Goal: Task Accomplishment & Management: Complete application form

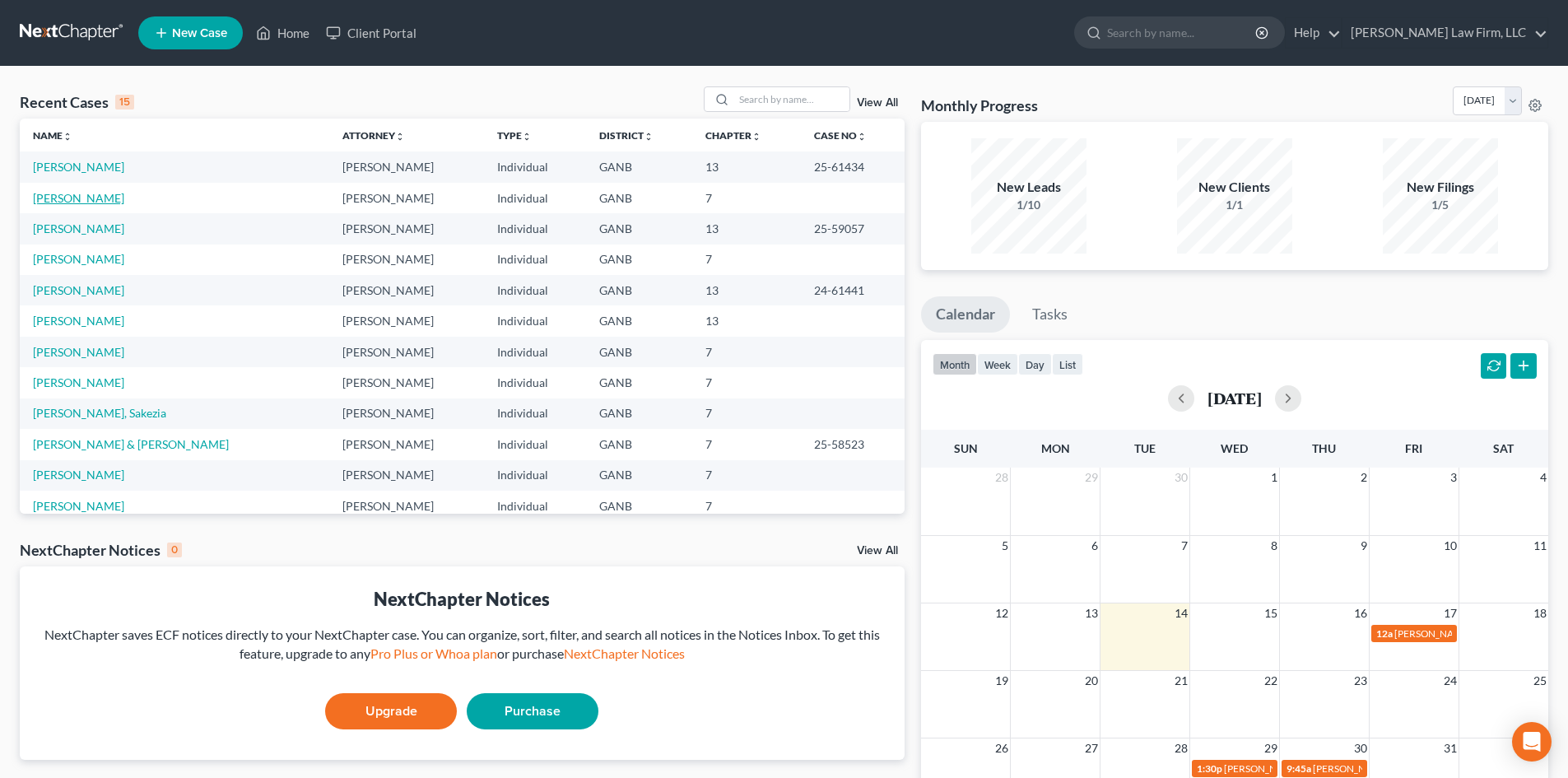
click at [47, 194] on link "[PERSON_NAME]" at bounding box center [79, 198] width 92 height 14
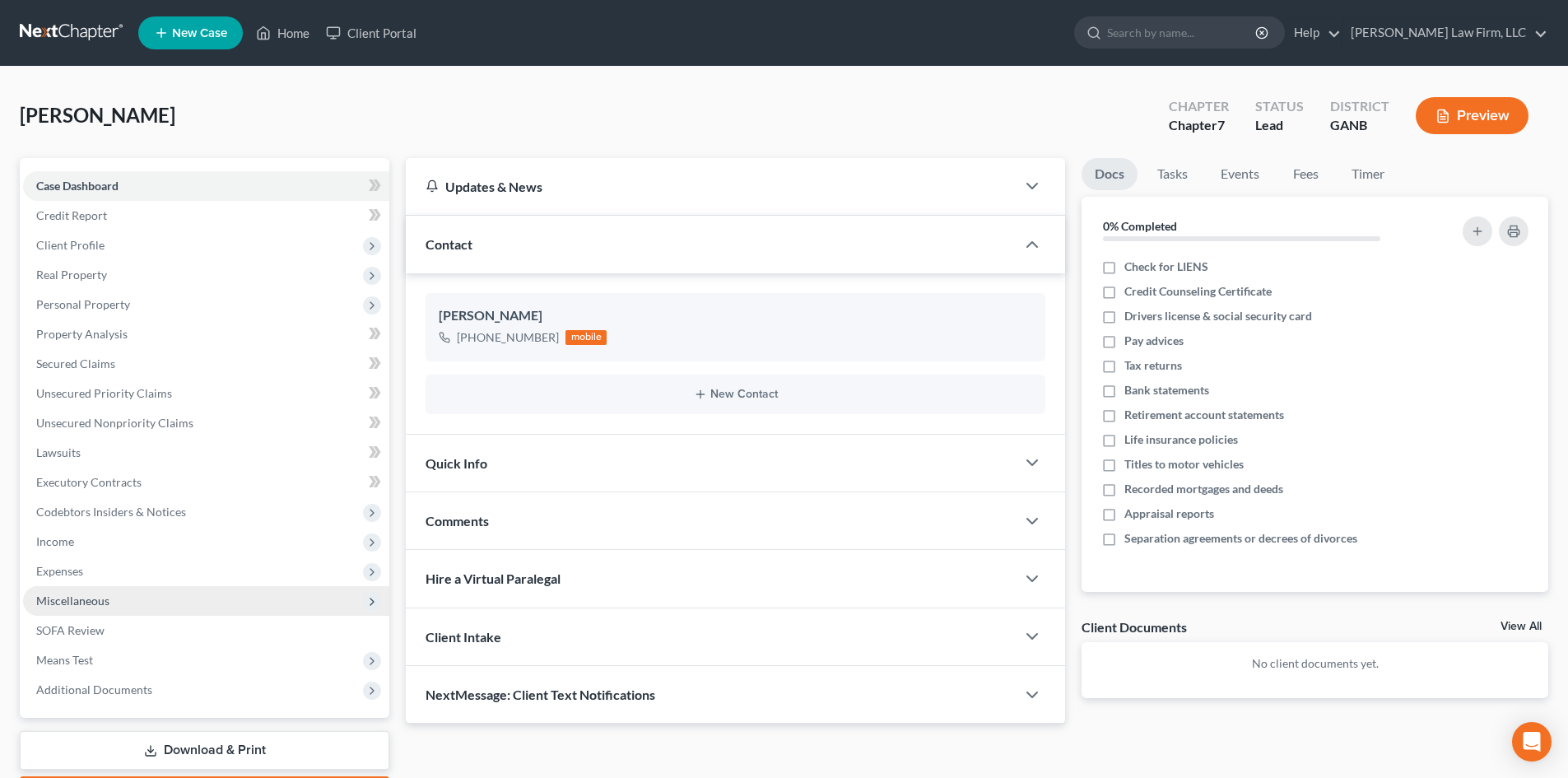
click at [60, 596] on span "Miscellaneous" at bounding box center [72, 601] width 73 height 14
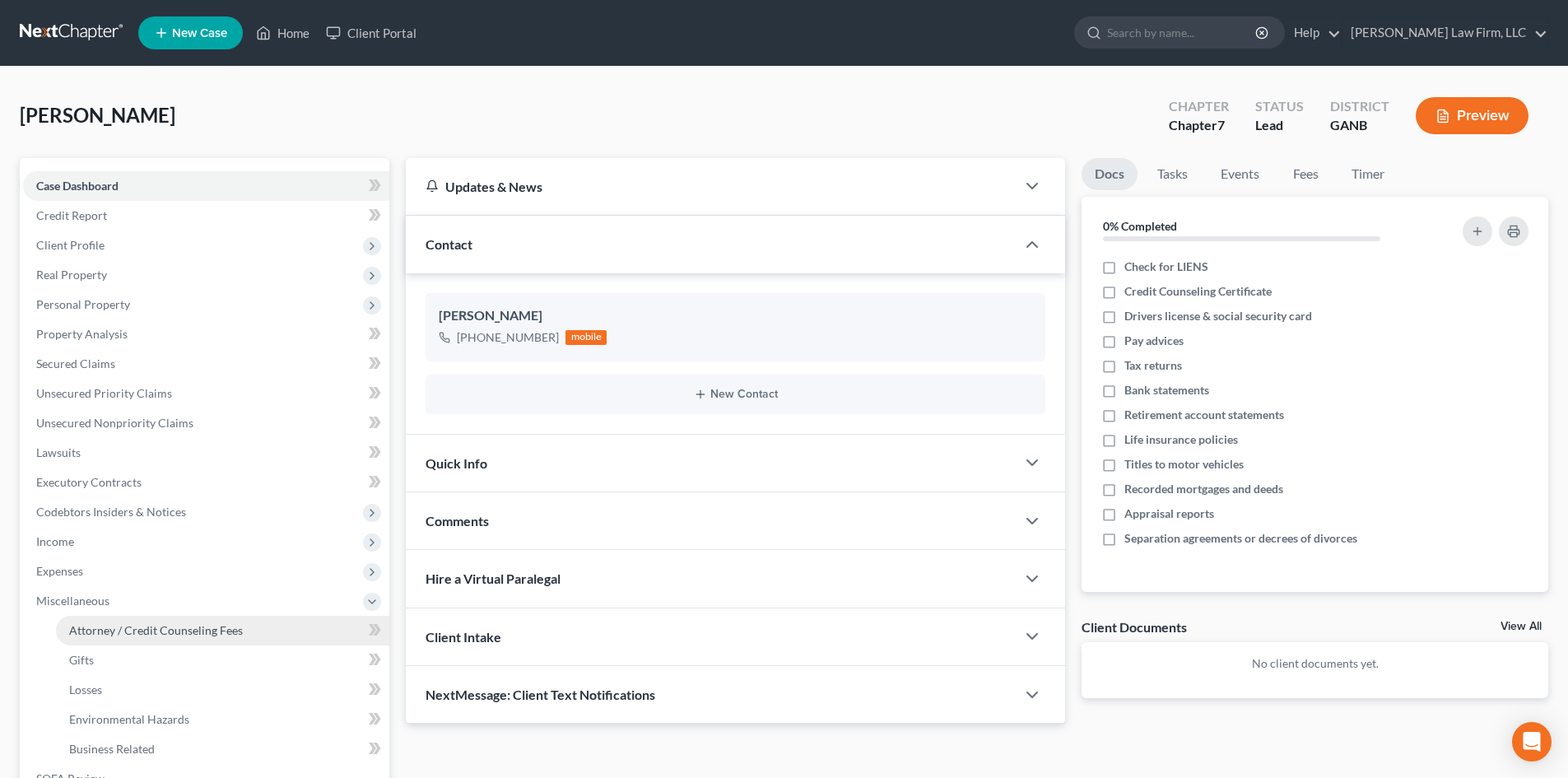
click at [114, 637] on span "Attorney / Credit Counseling Fees" at bounding box center [156, 630] width 173 height 14
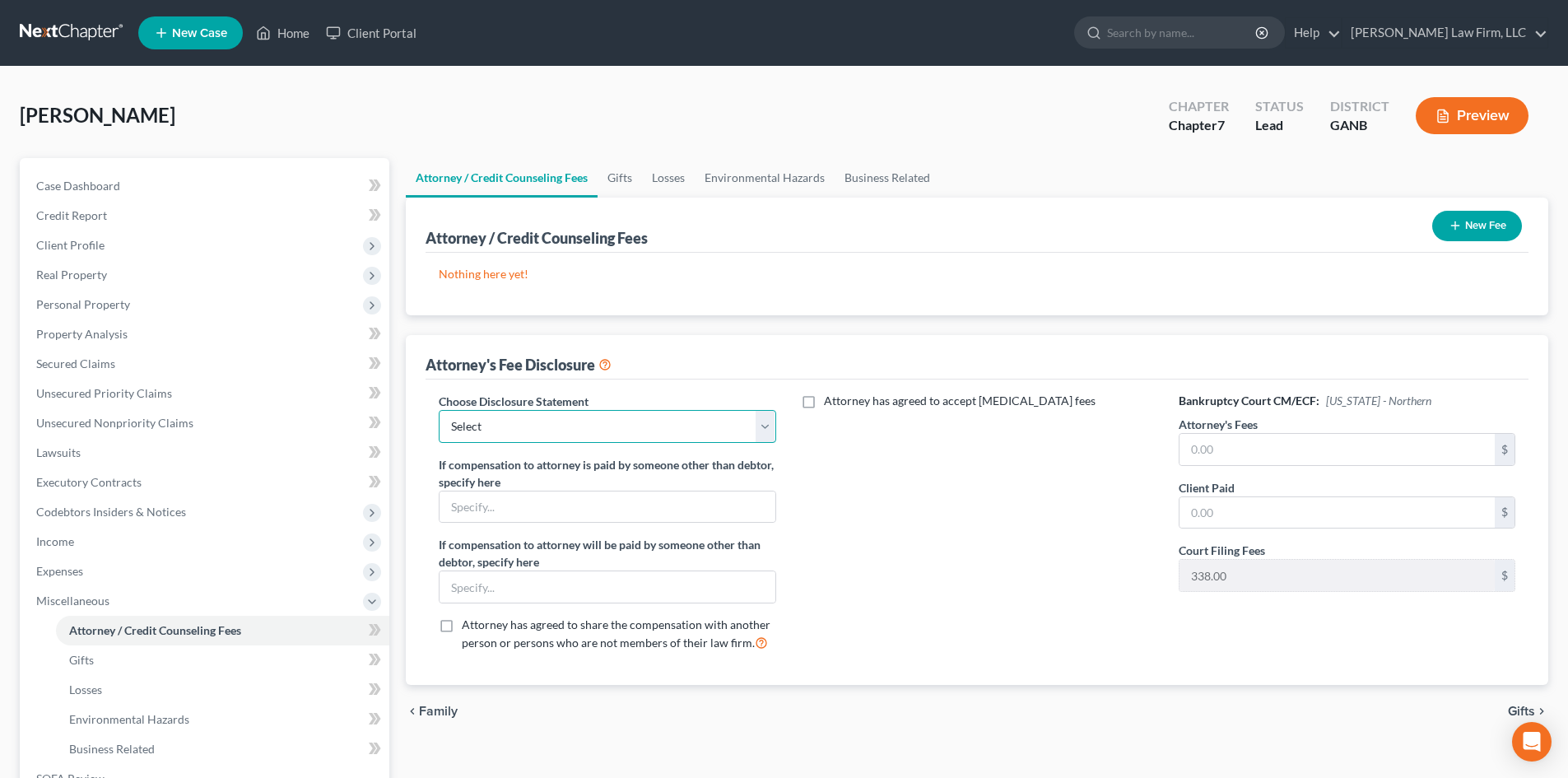
click at [769, 431] on select "Select Ch 13 / $1500 Ch 13 / $1250 Ch 13 Attorney fee Ch 7 Attorney fee" at bounding box center [606, 427] width 336 height 33
select select "3"
click at [439, 410] on select "Select Ch 13 / $1500 Ch 13 / $1250 Ch 13 Attorney fee Ch 7 Attorney fee" at bounding box center [606, 427] width 336 height 33
click at [937, 548] on div "Attorney has agreed to accept [MEDICAL_DATA] fees" at bounding box center [976, 529] width 369 height 273
click at [83, 239] on span "Client Profile" at bounding box center [70, 245] width 68 height 14
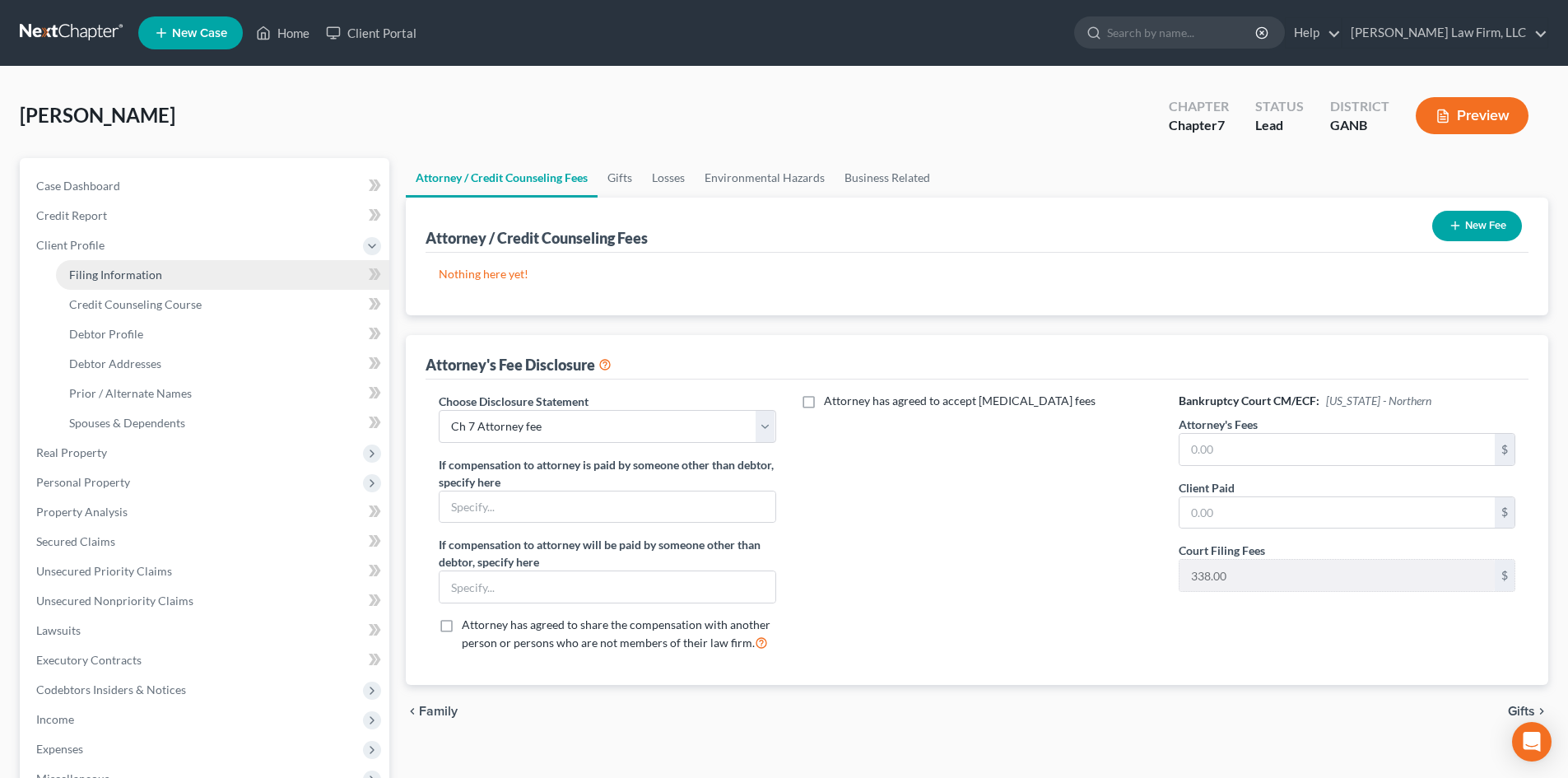
click at [90, 265] on link "Filing Information" at bounding box center [222, 275] width 333 height 29
select select "1"
select select "0"
select select "10"
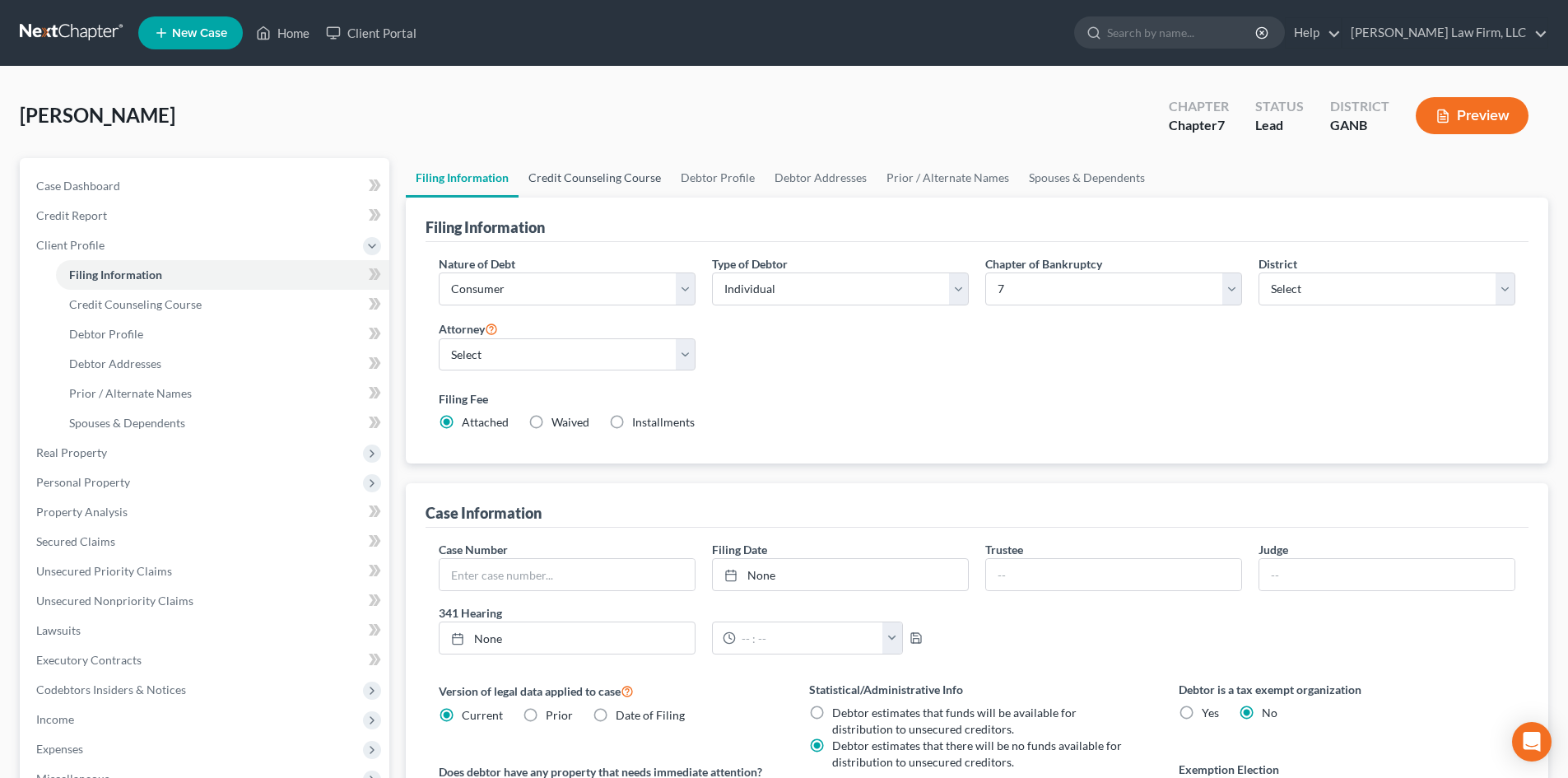
click at [611, 182] on link "Credit Counseling Course" at bounding box center [594, 177] width 152 height 40
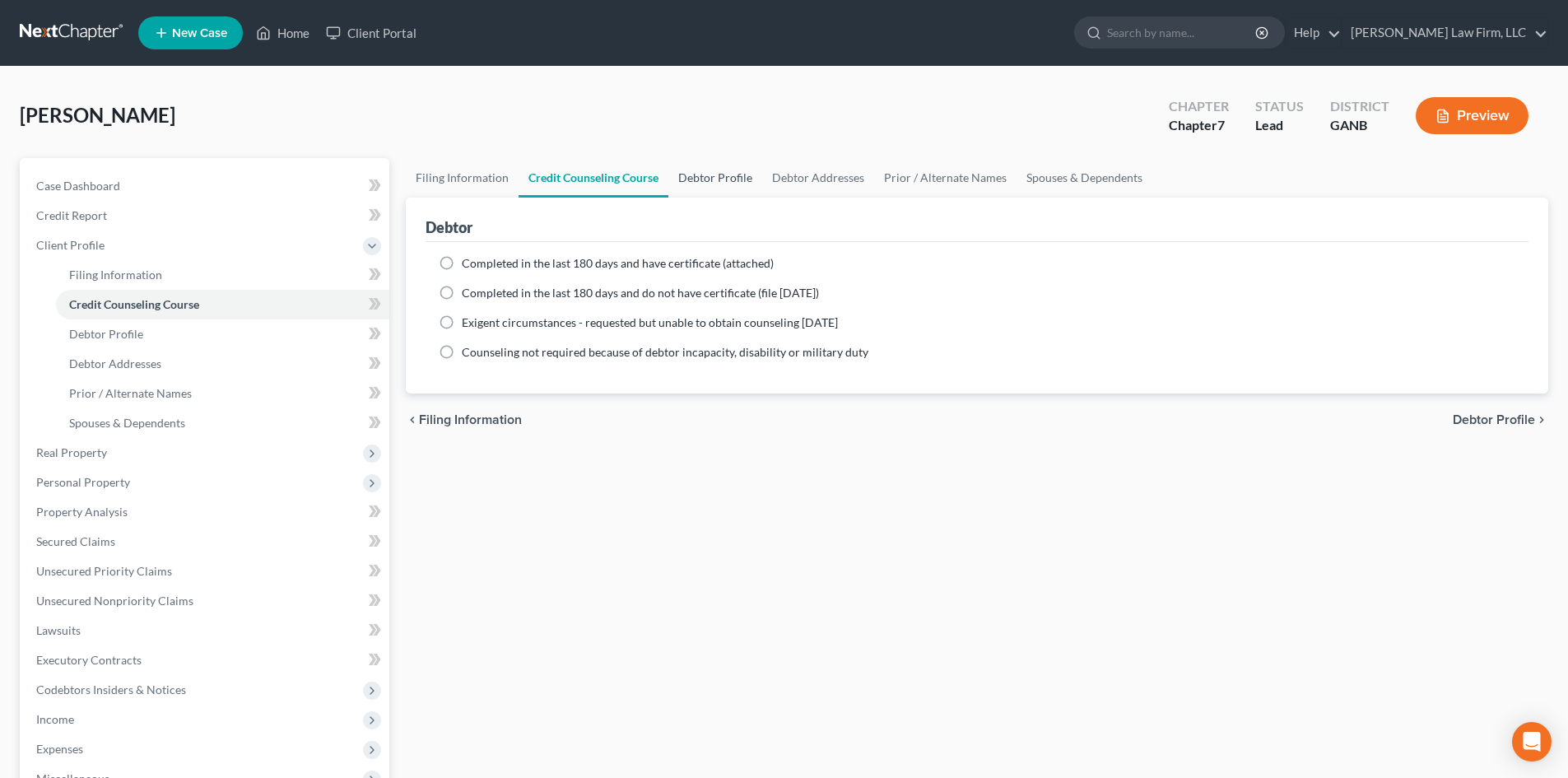
click at [735, 176] on link "Debtor Profile" at bounding box center [715, 177] width 94 height 40
select select "0"
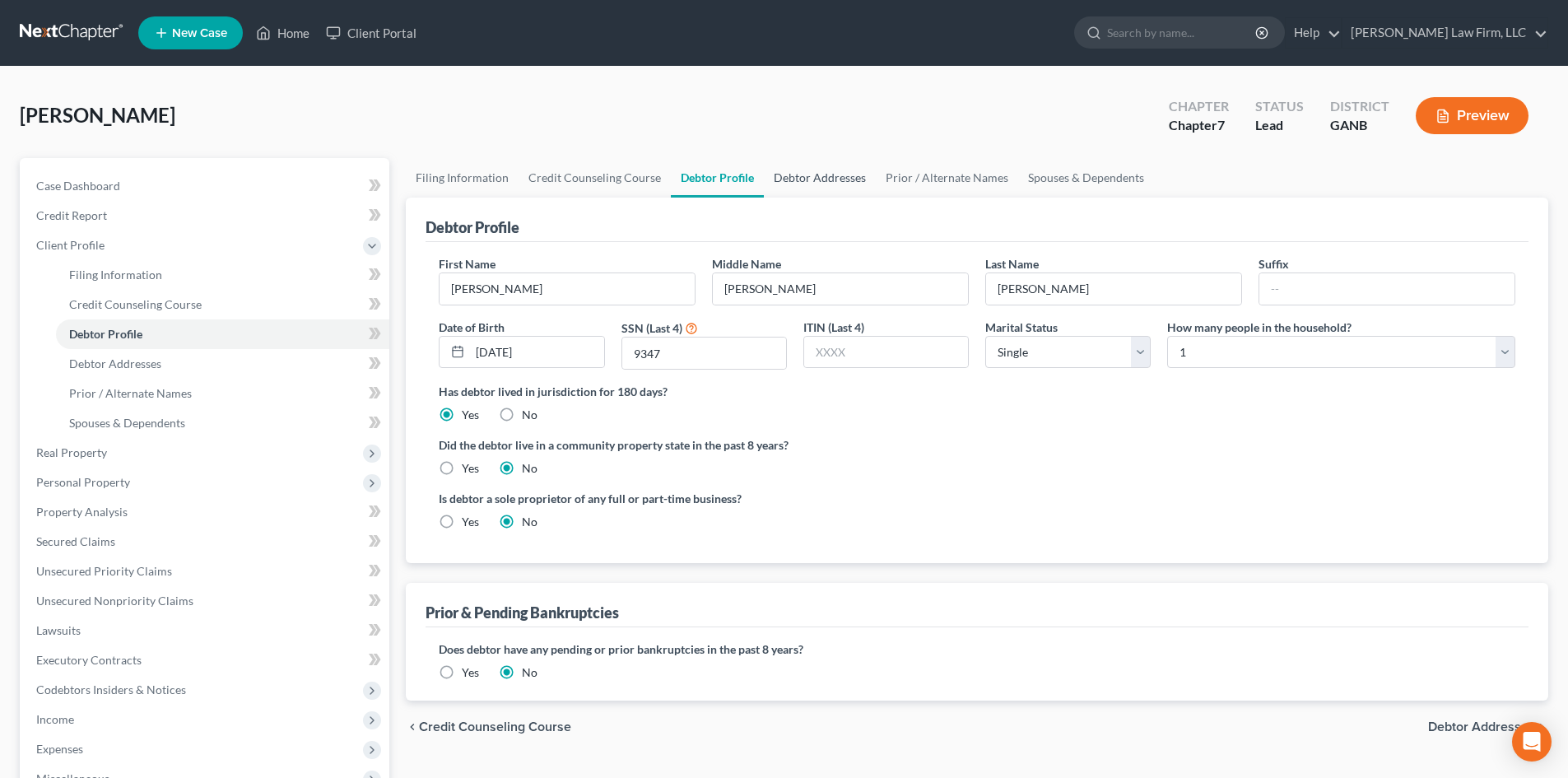
click at [831, 179] on link "Debtor Addresses" at bounding box center [820, 177] width 112 height 40
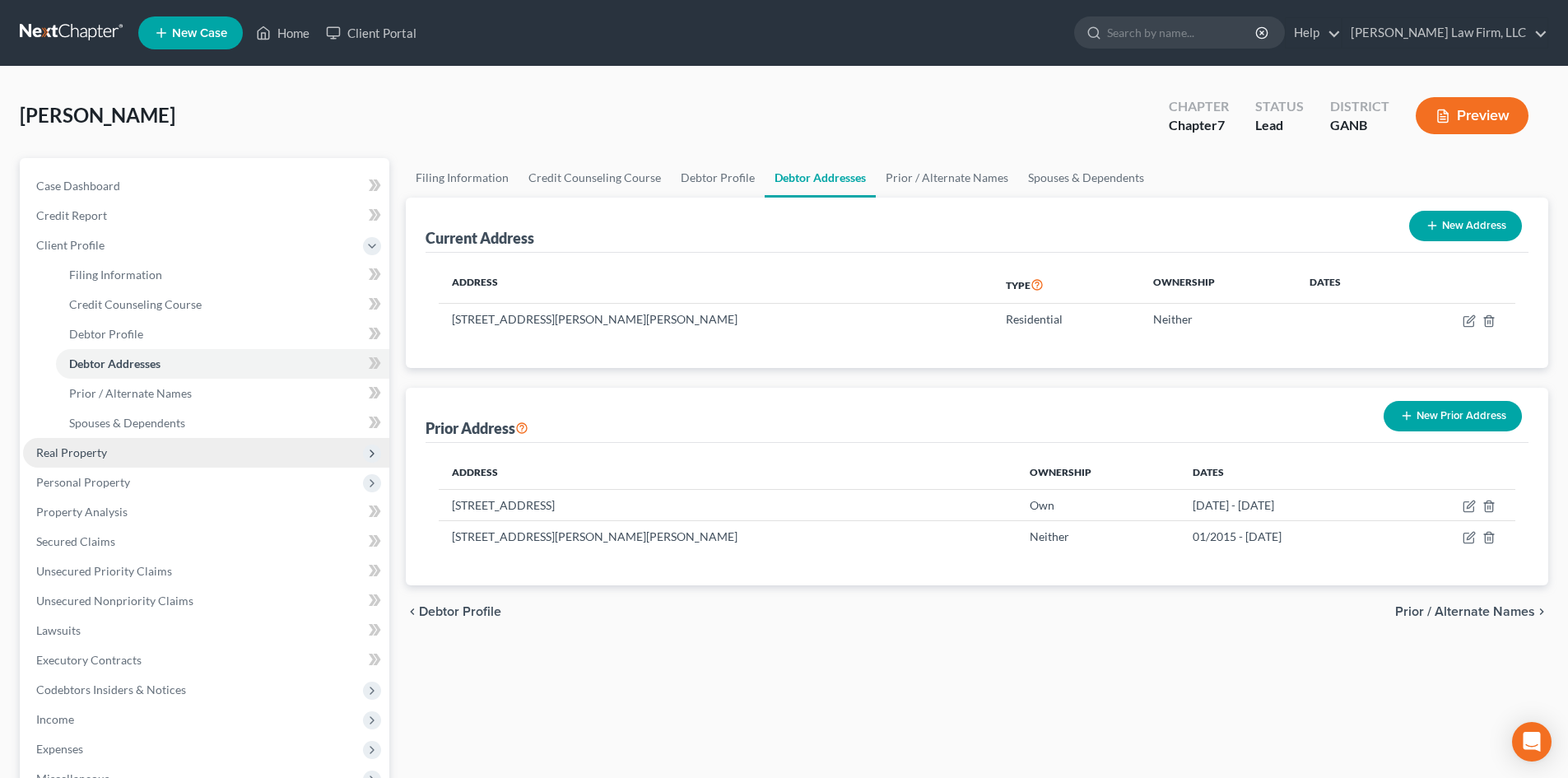
click at [105, 453] on span "Real Property" at bounding box center [71, 452] width 71 height 14
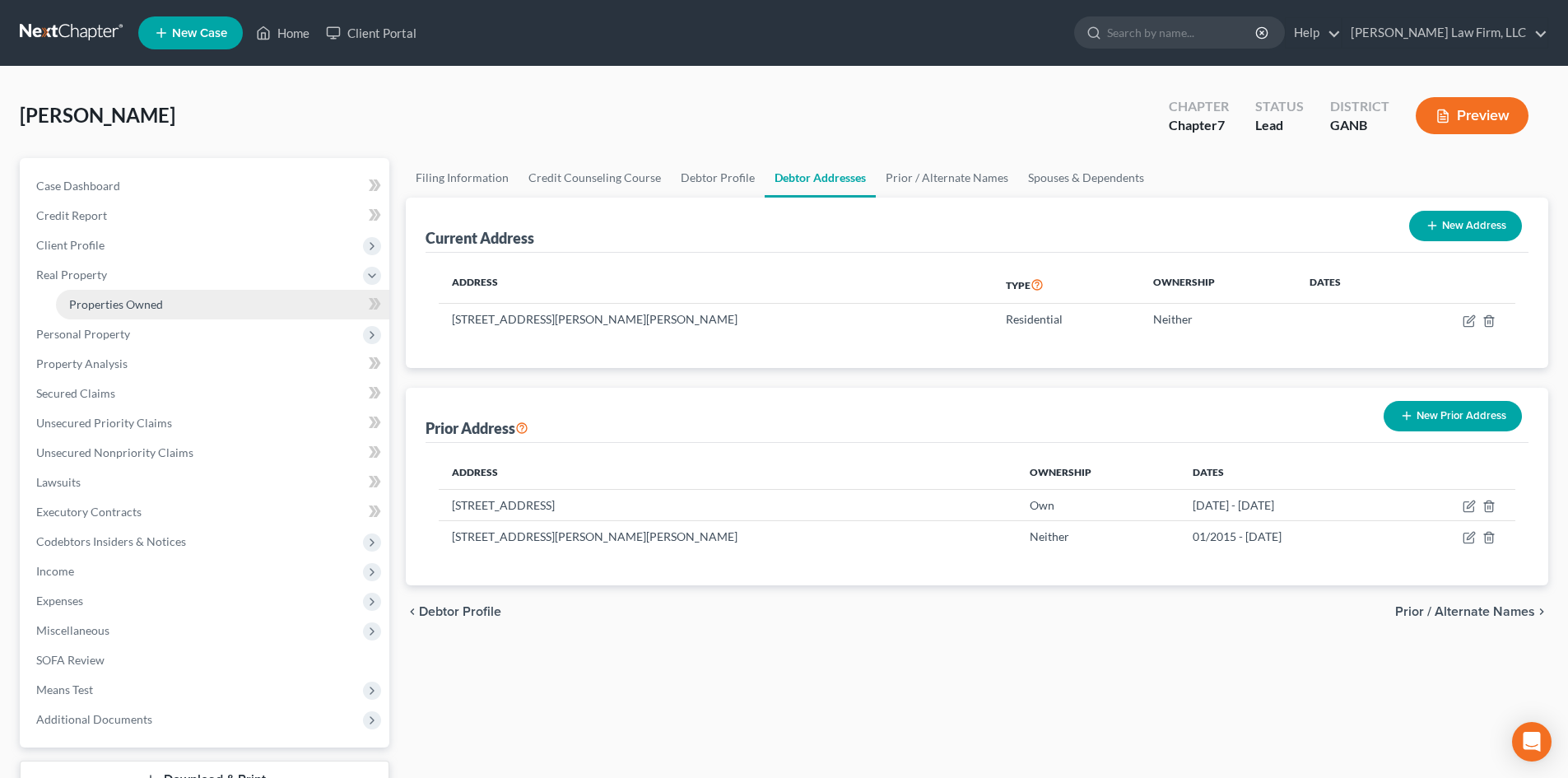
click at [115, 305] on span "Properties Owned" at bounding box center [116, 304] width 94 height 14
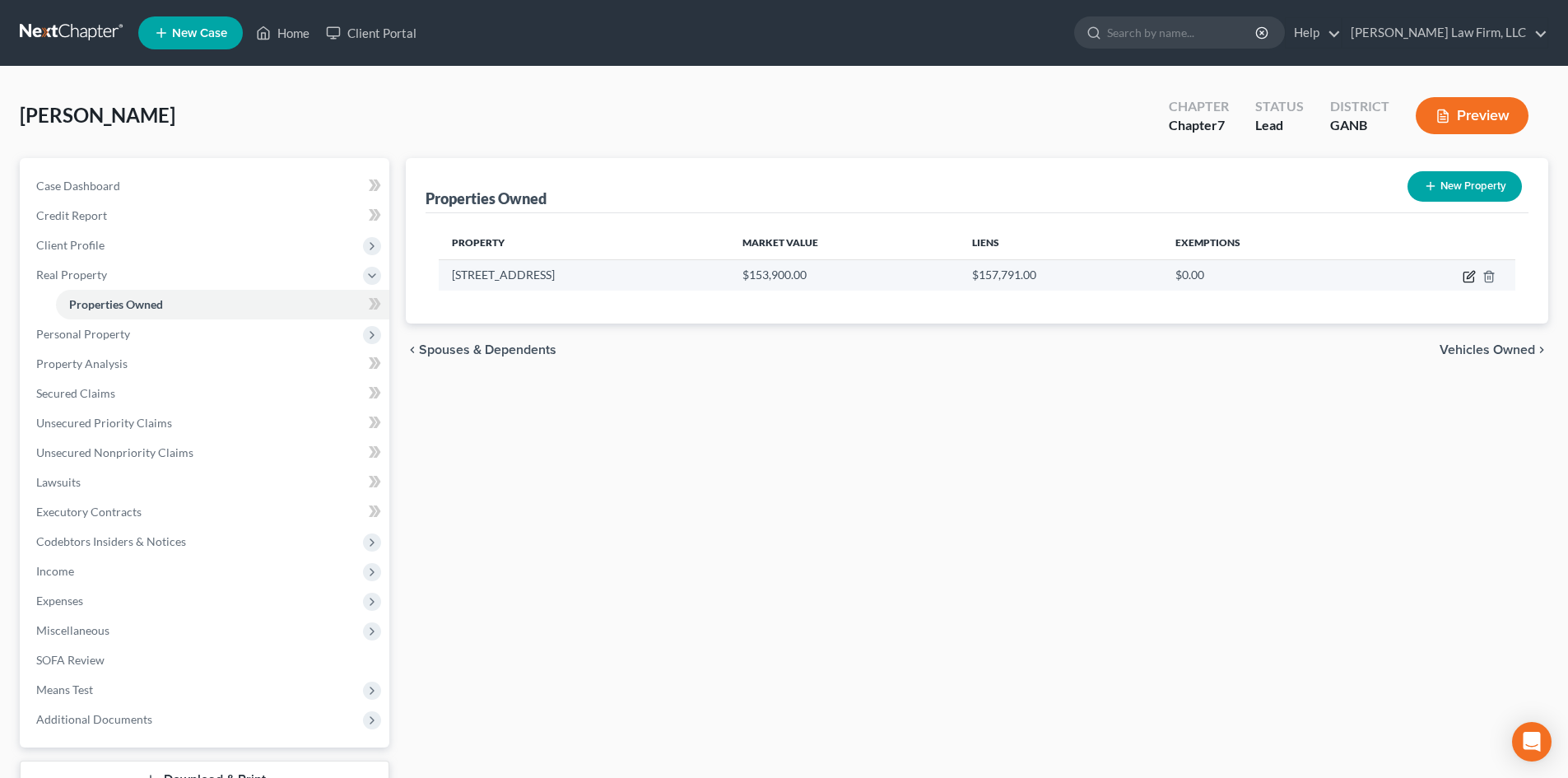
click at [1465, 274] on icon "button" at bounding box center [1470, 277] width 14 height 14
click at [1469, 274] on icon "button" at bounding box center [1470, 277] width 14 height 14
select select "10"
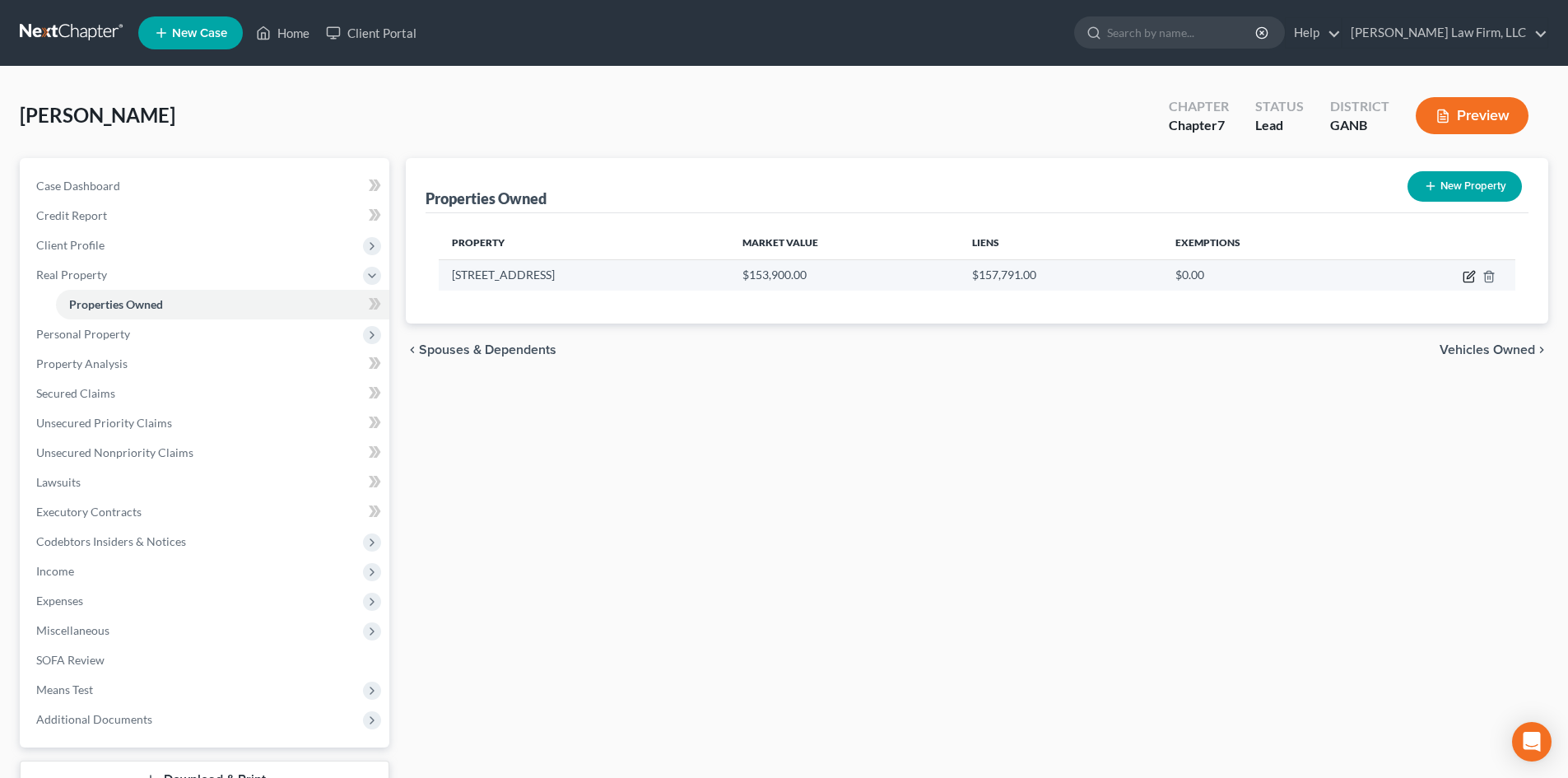
select select "0"
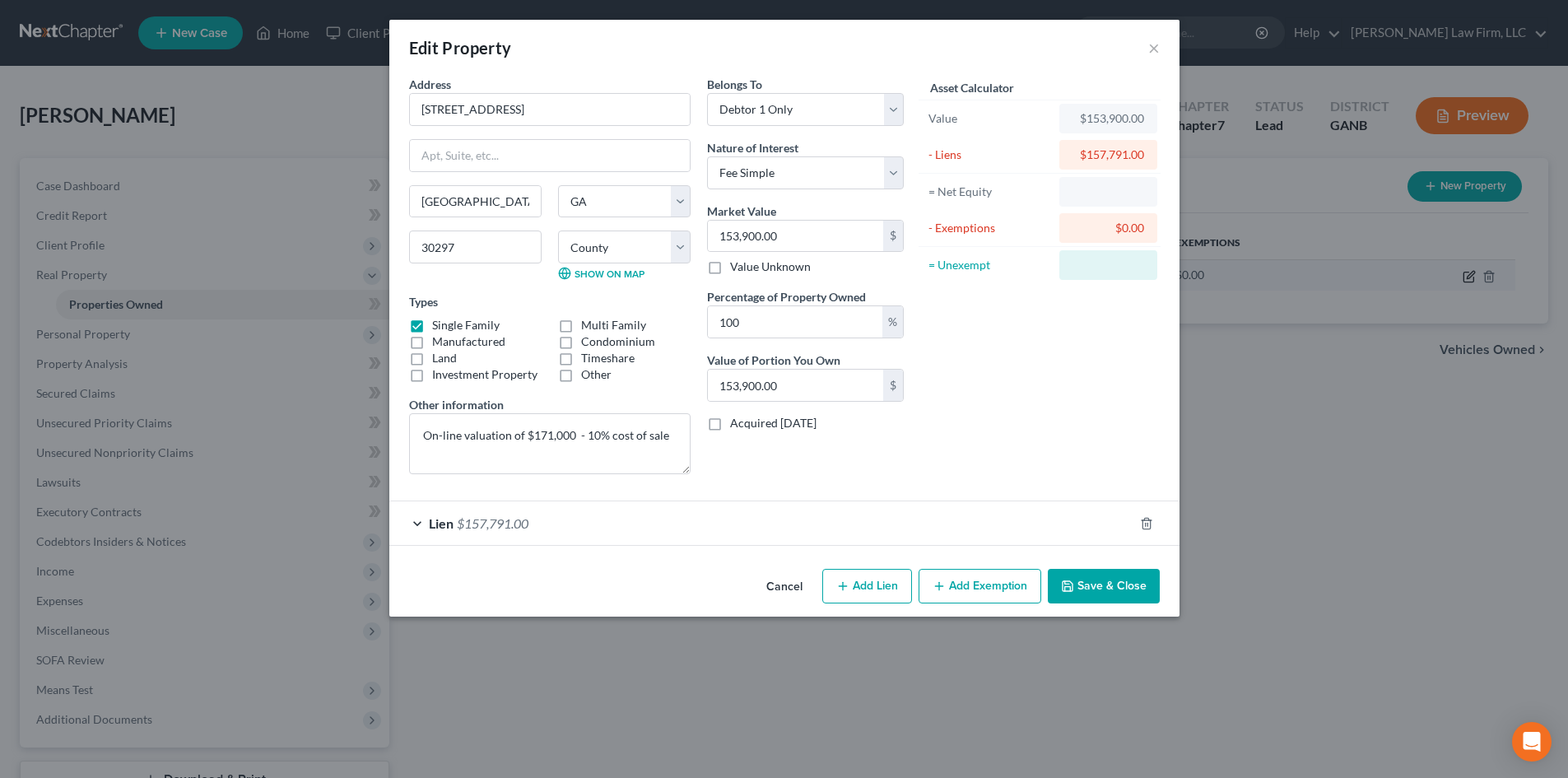
click at [1467, 274] on div "Edit Property × Address * [GEOGRAPHIC_DATA] [GEOGRAPHIC_DATA] [US_STATE][GEOGRA…" at bounding box center [784, 389] width 1568 height 778
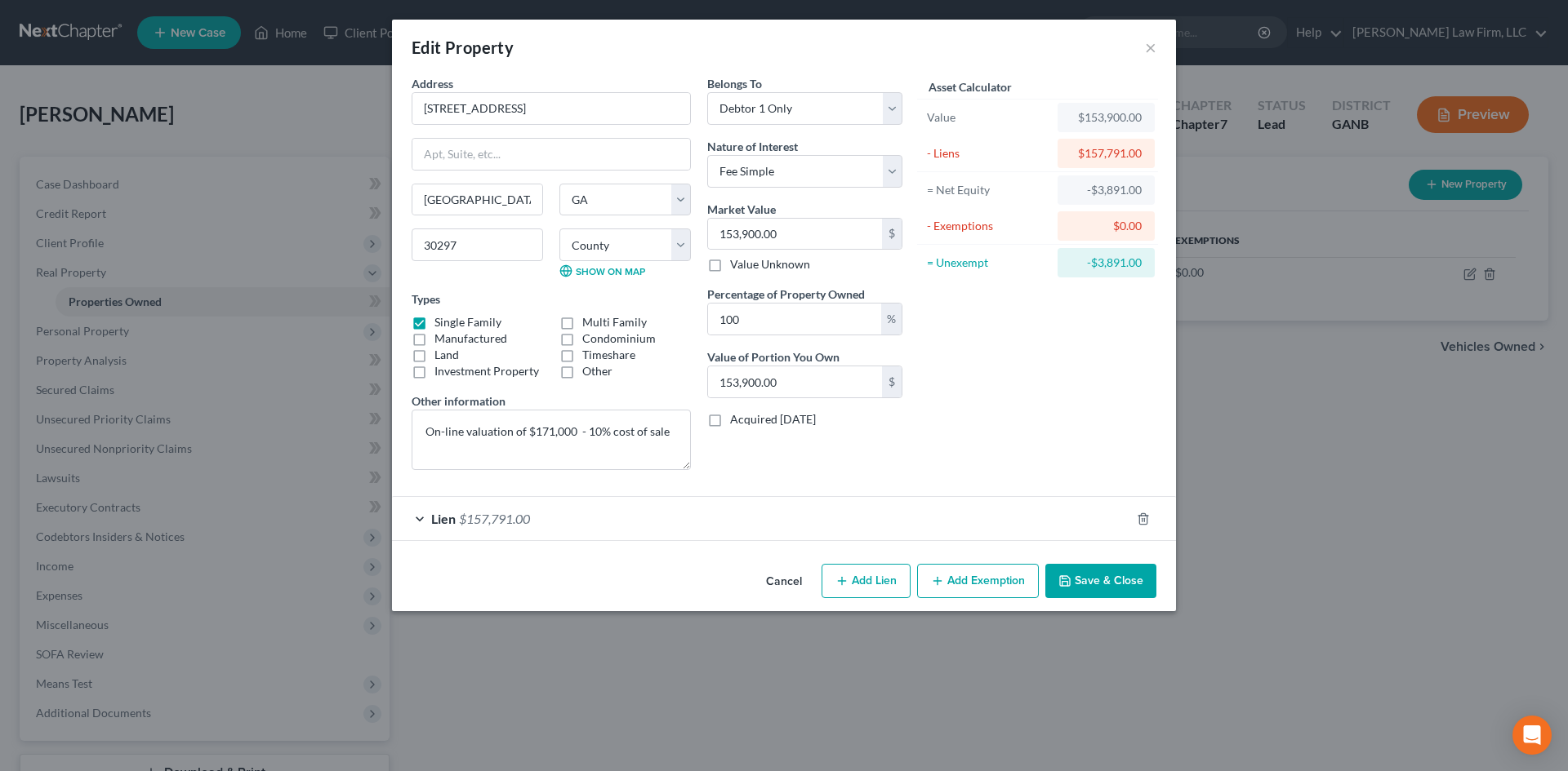
select select "10"
select select "59"
select select "0"
select select "10"
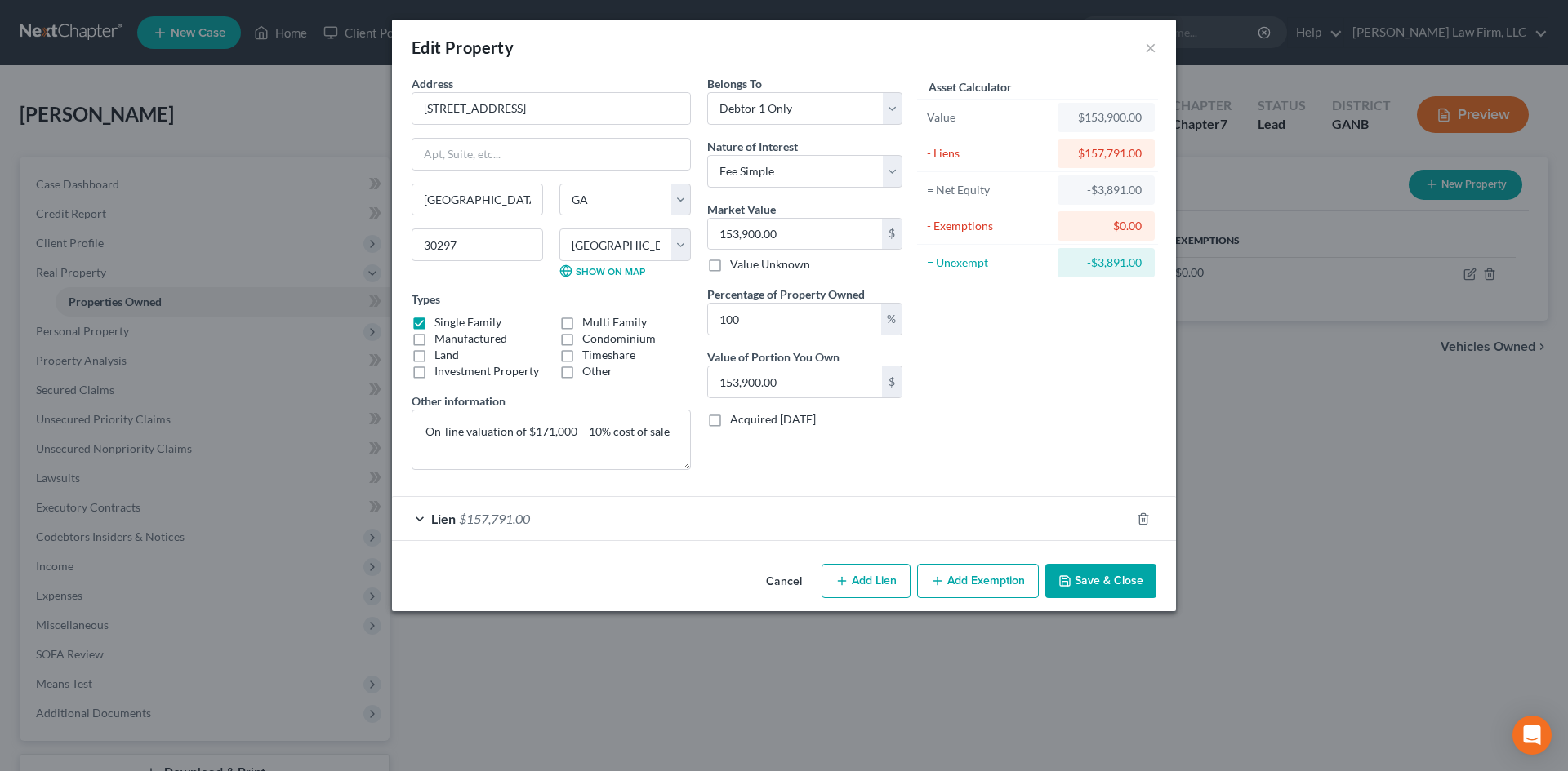
select select "59"
select select "0"
select select "10"
select select "59"
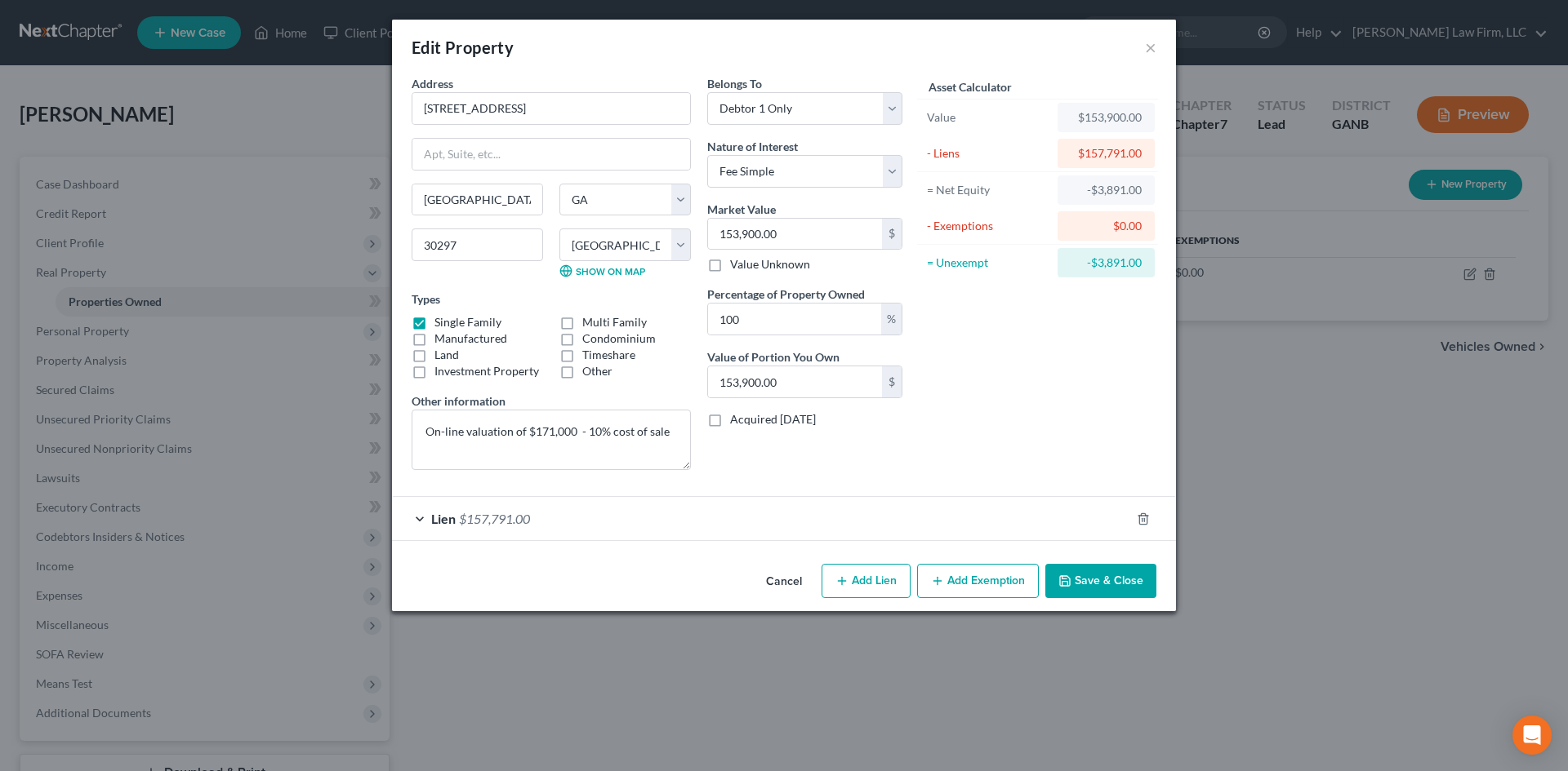
select select "0"
click at [1148, 44] on button "×" at bounding box center [1150, 47] width 12 height 19
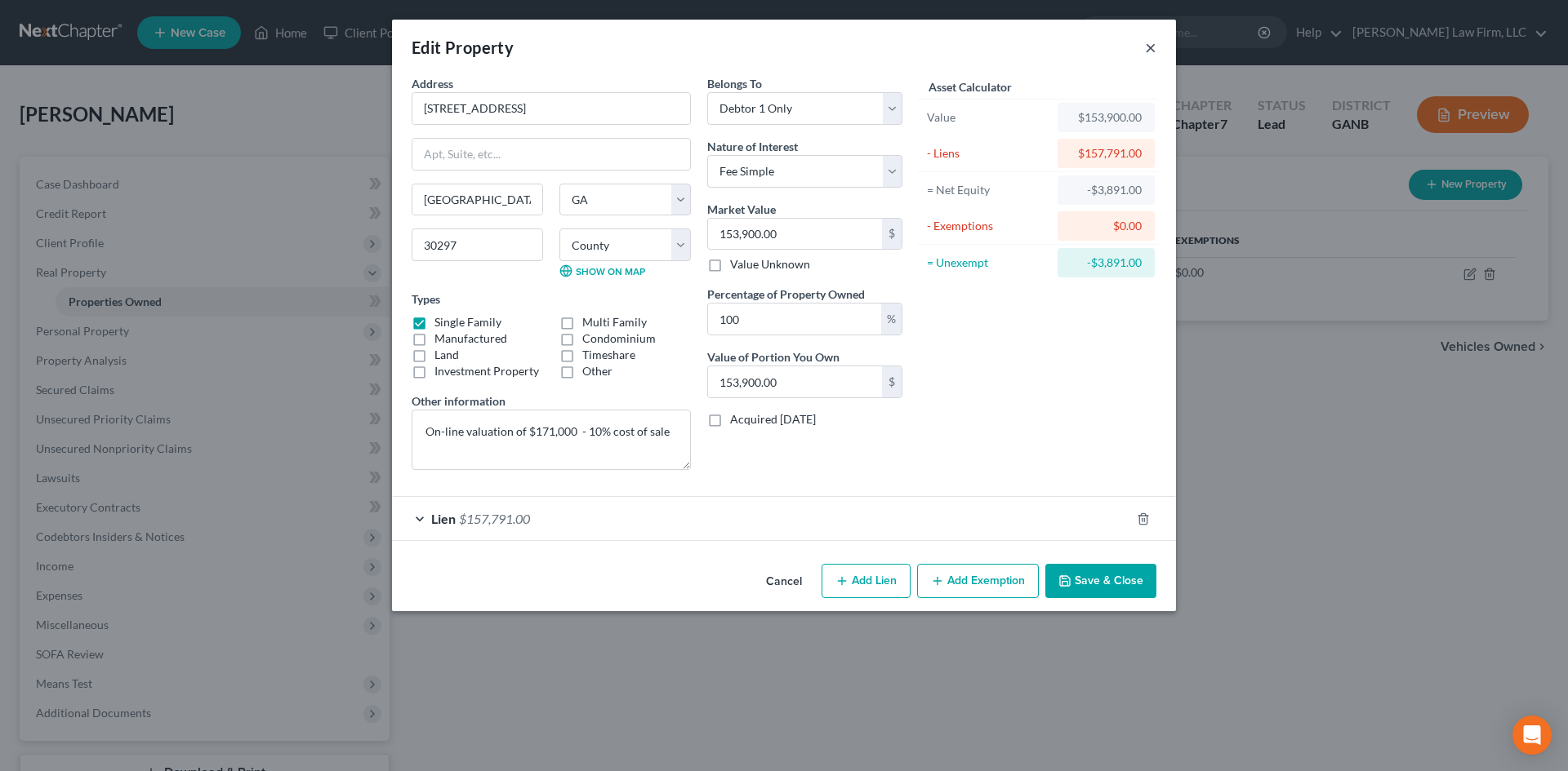
click at [1148, 44] on button "×" at bounding box center [1150, 47] width 12 height 19
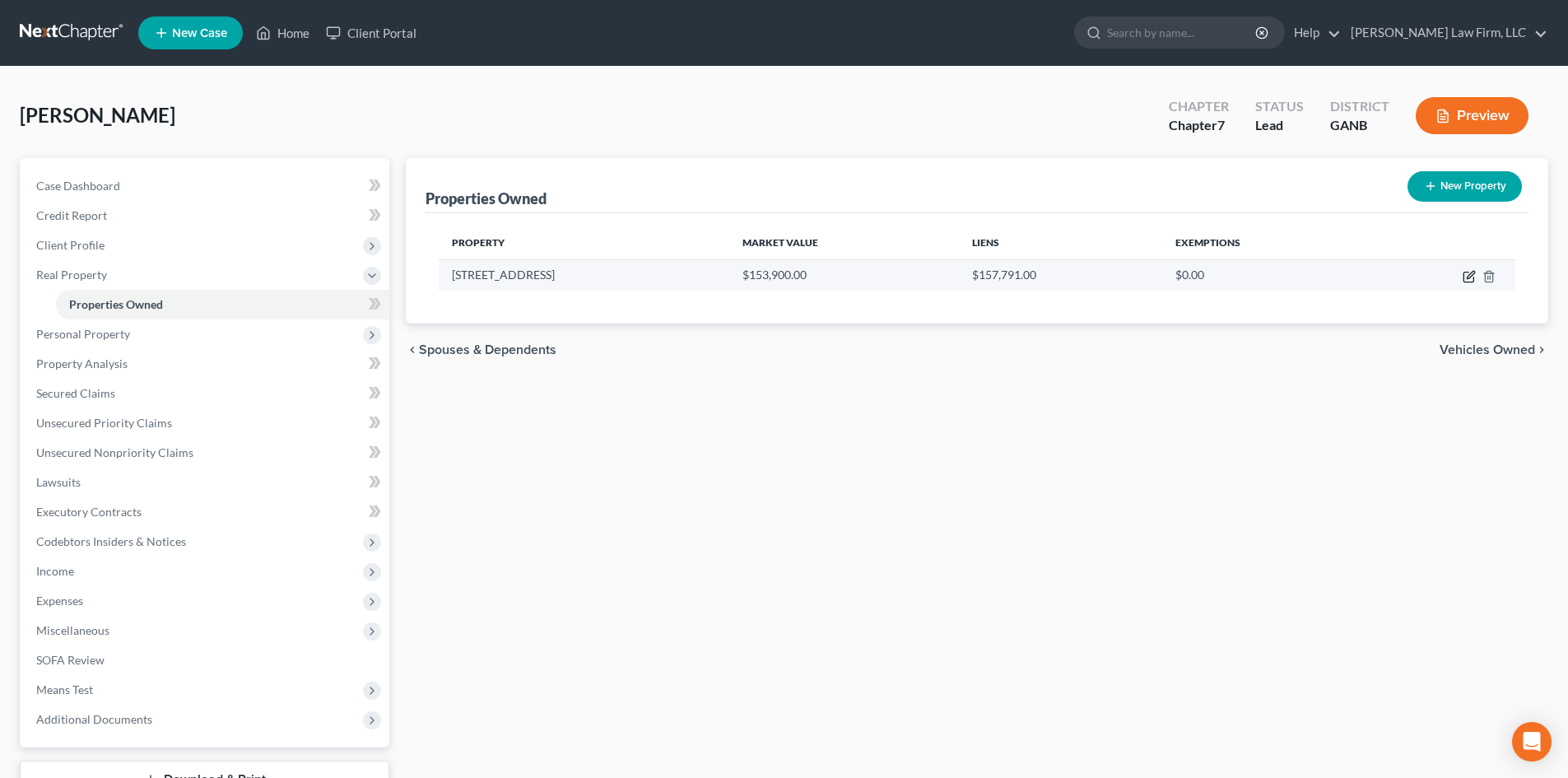
click at [1466, 274] on icon "button" at bounding box center [1470, 277] width 14 height 14
select select "10"
select select "59"
select select "0"
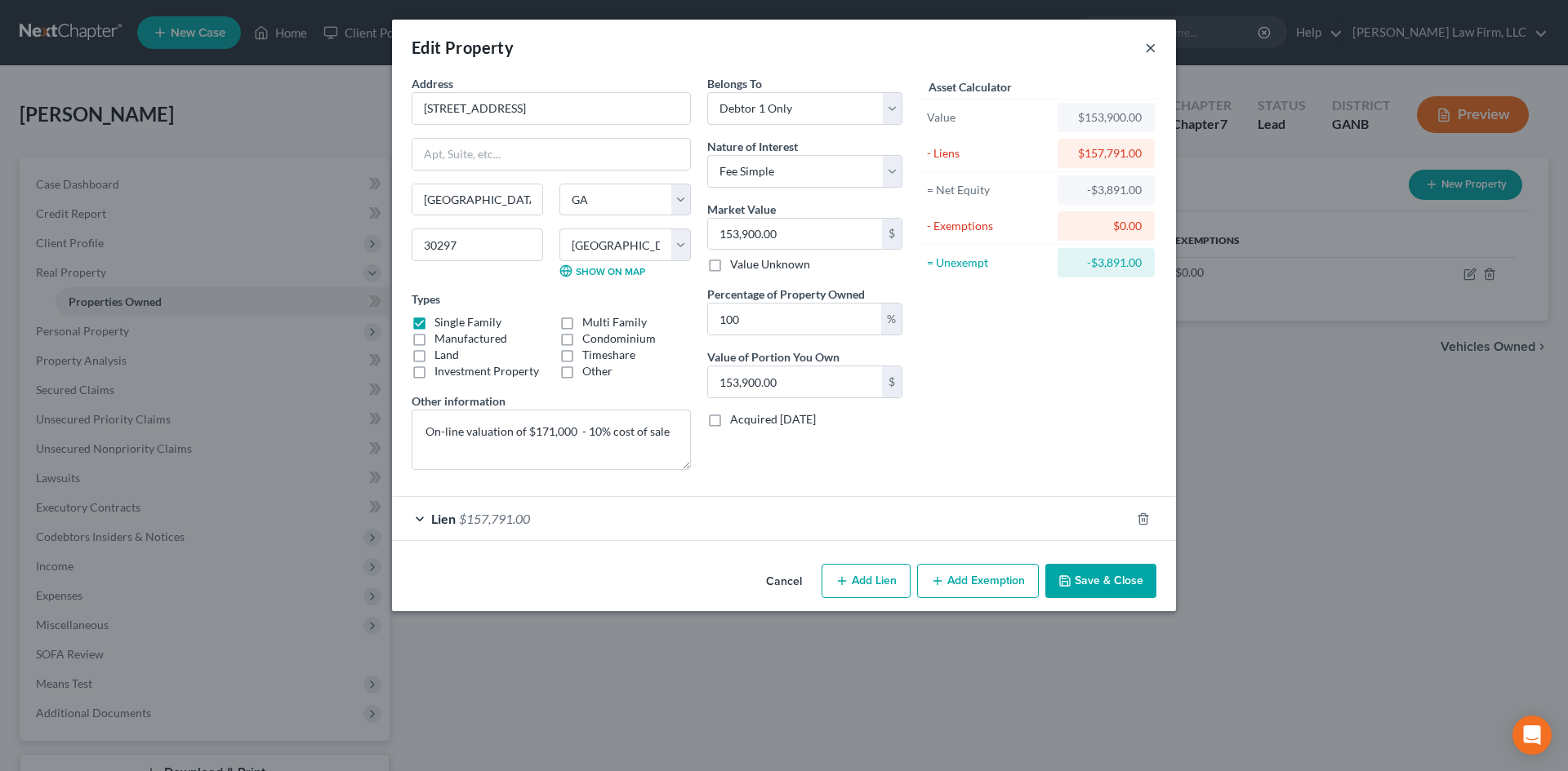
click at [1146, 45] on button "×" at bounding box center [1150, 47] width 12 height 19
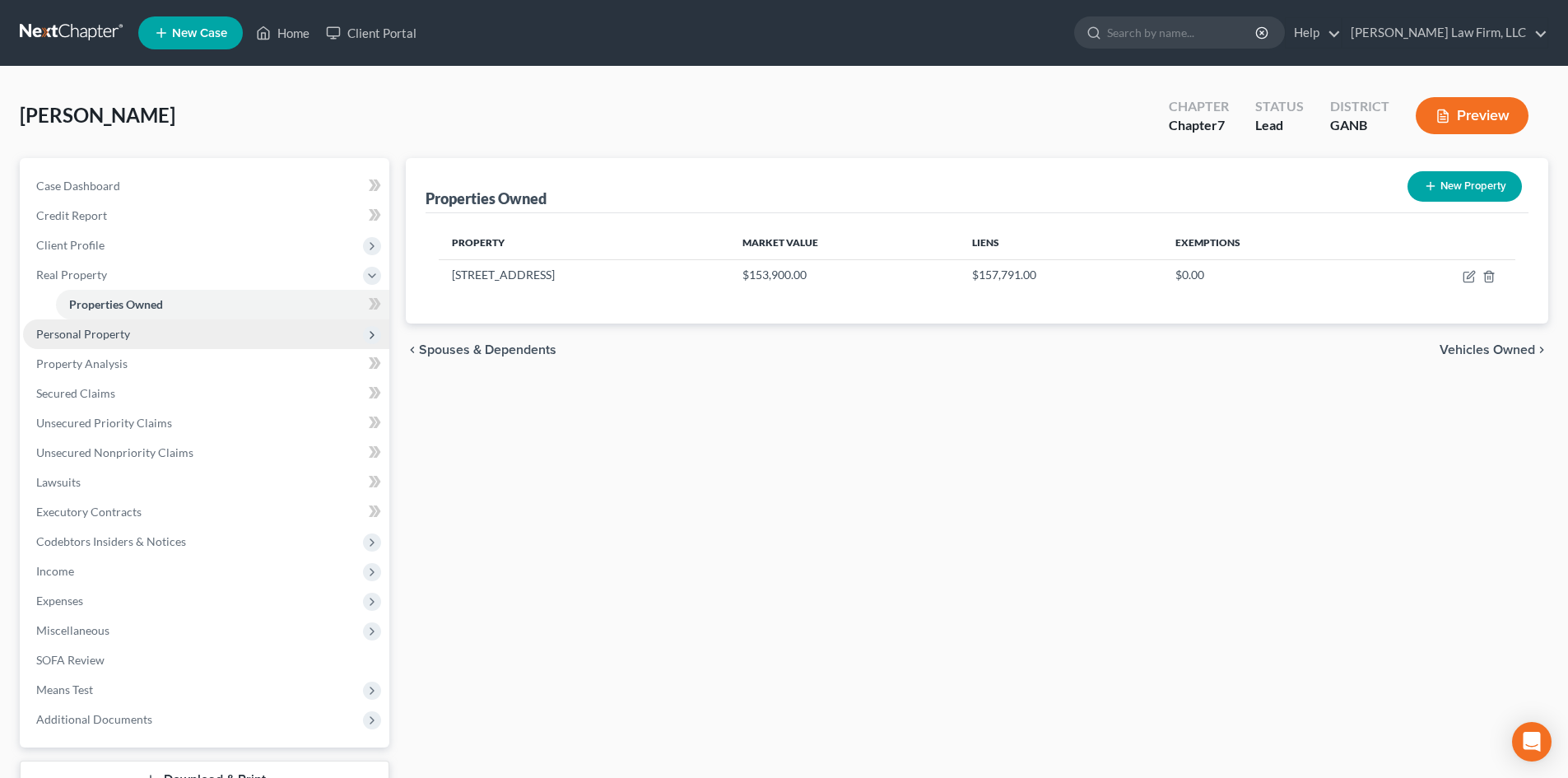
click at [114, 328] on span "Personal Property" at bounding box center [83, 333] width 94 height 14
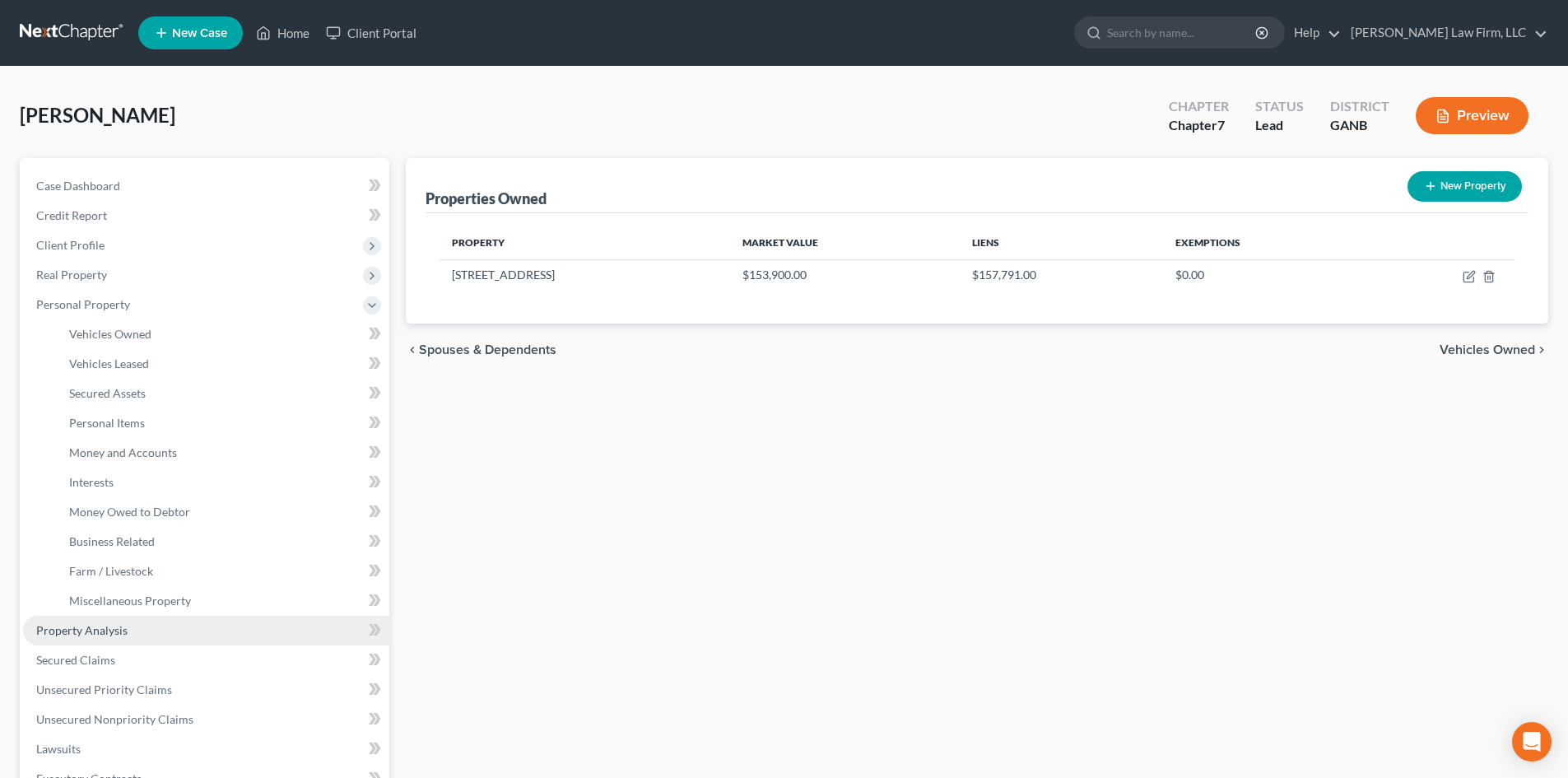
click at [108, 632] on span "Property Analysis" at bounding box center [82, 630] width 92 height 14
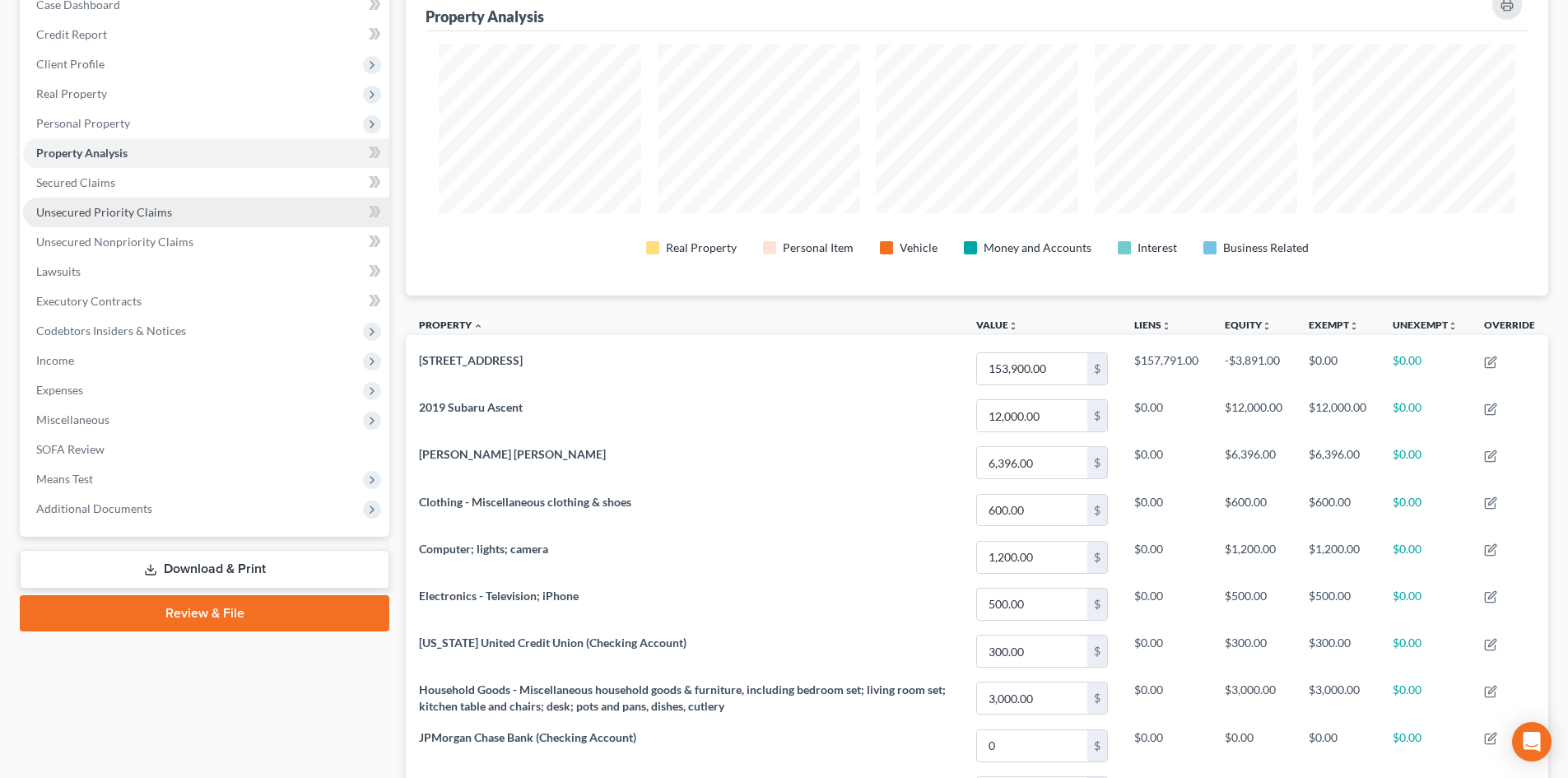
scroll to position [51, 0]
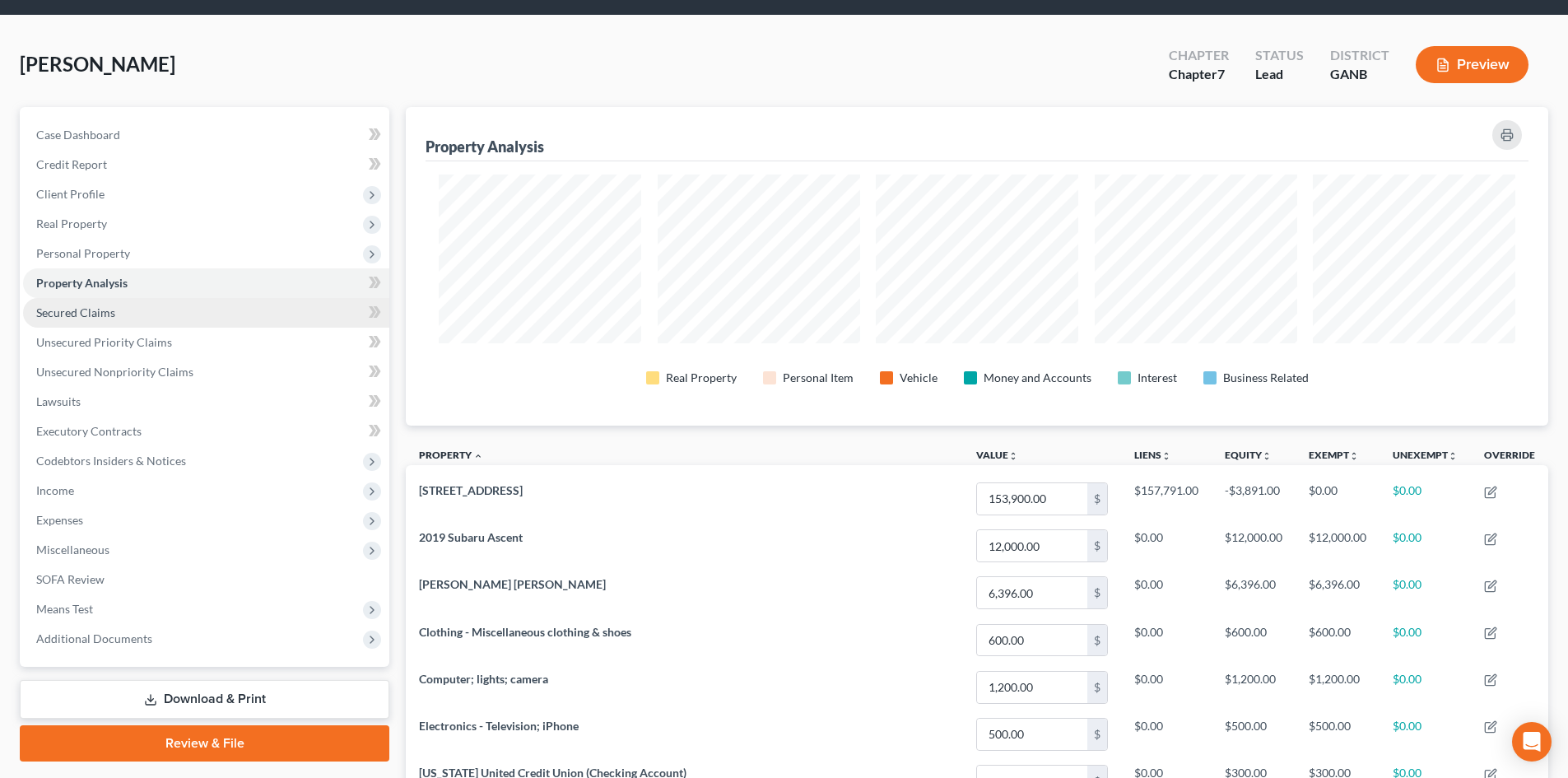
click at [94, 312] on span "Secured Claims" at bounding box center [75, 312] width 79 height 14
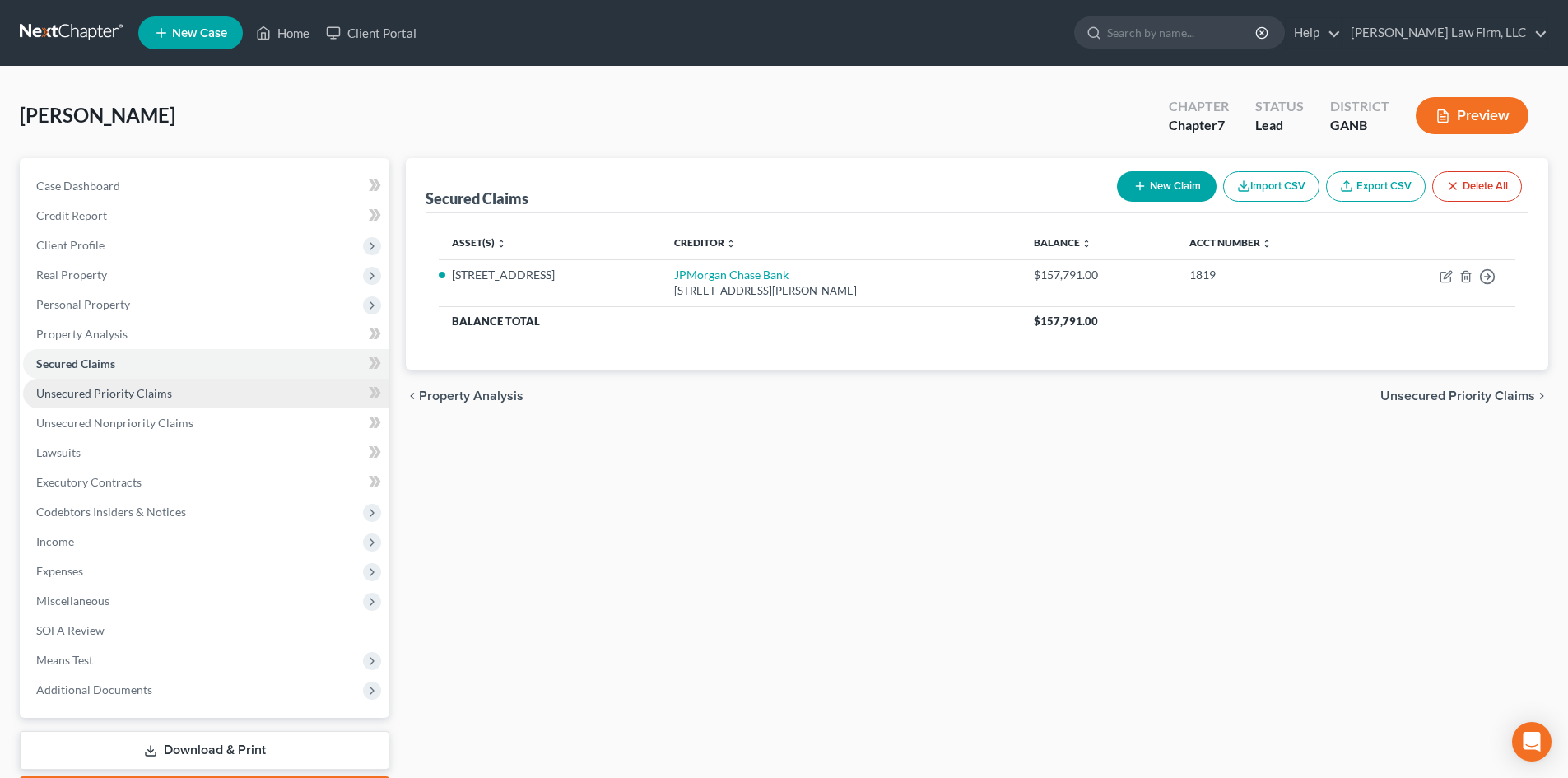
click at [89, 394] on span "Unsecured Priority Claims" at bounding box center [103, 393] width 135 height 14
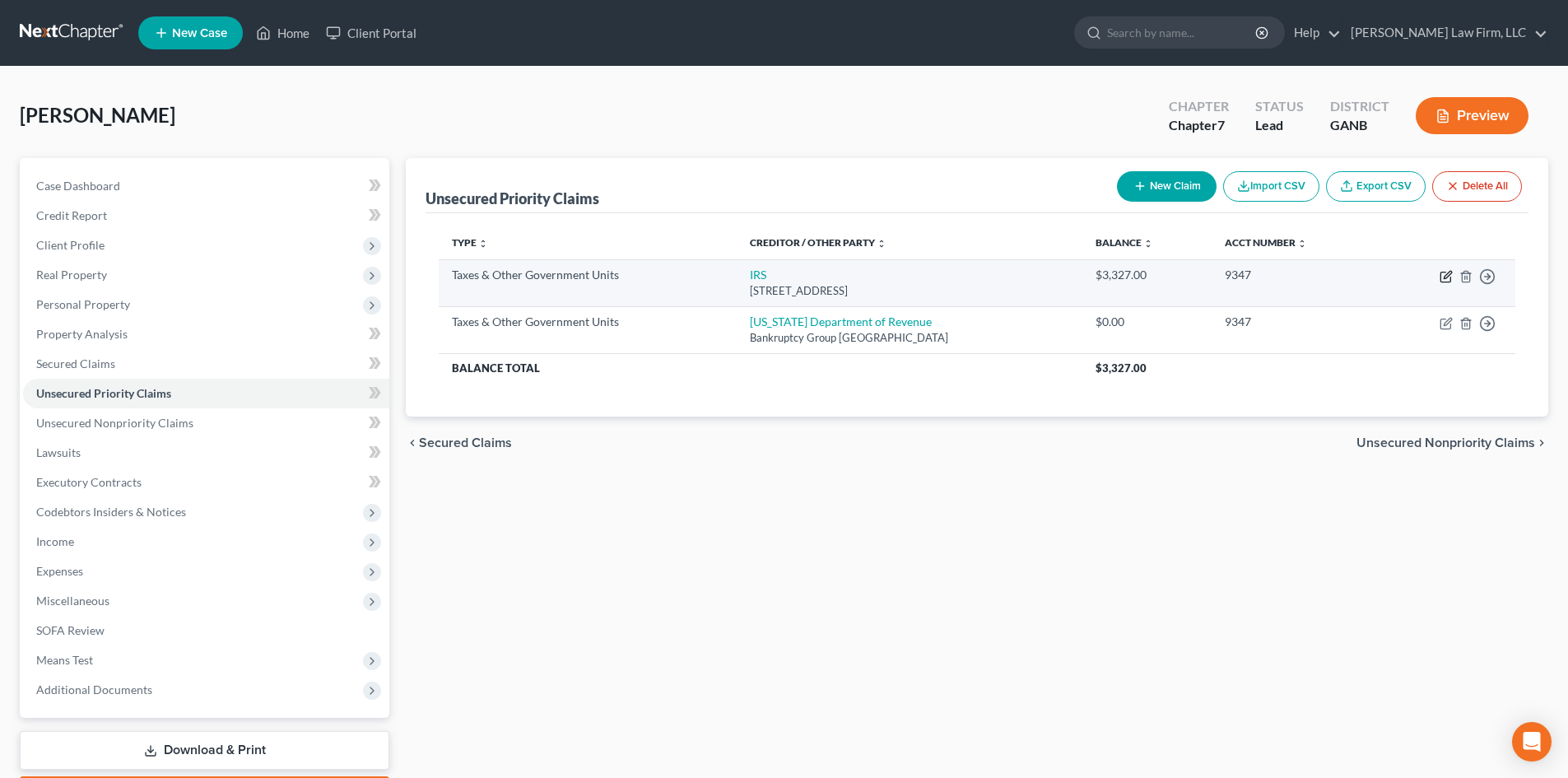
click at [1441, 274] on icon "button" at bounding box center [1445, 278] width 10 height 10
select select "0"
select select "39"
select select "0"
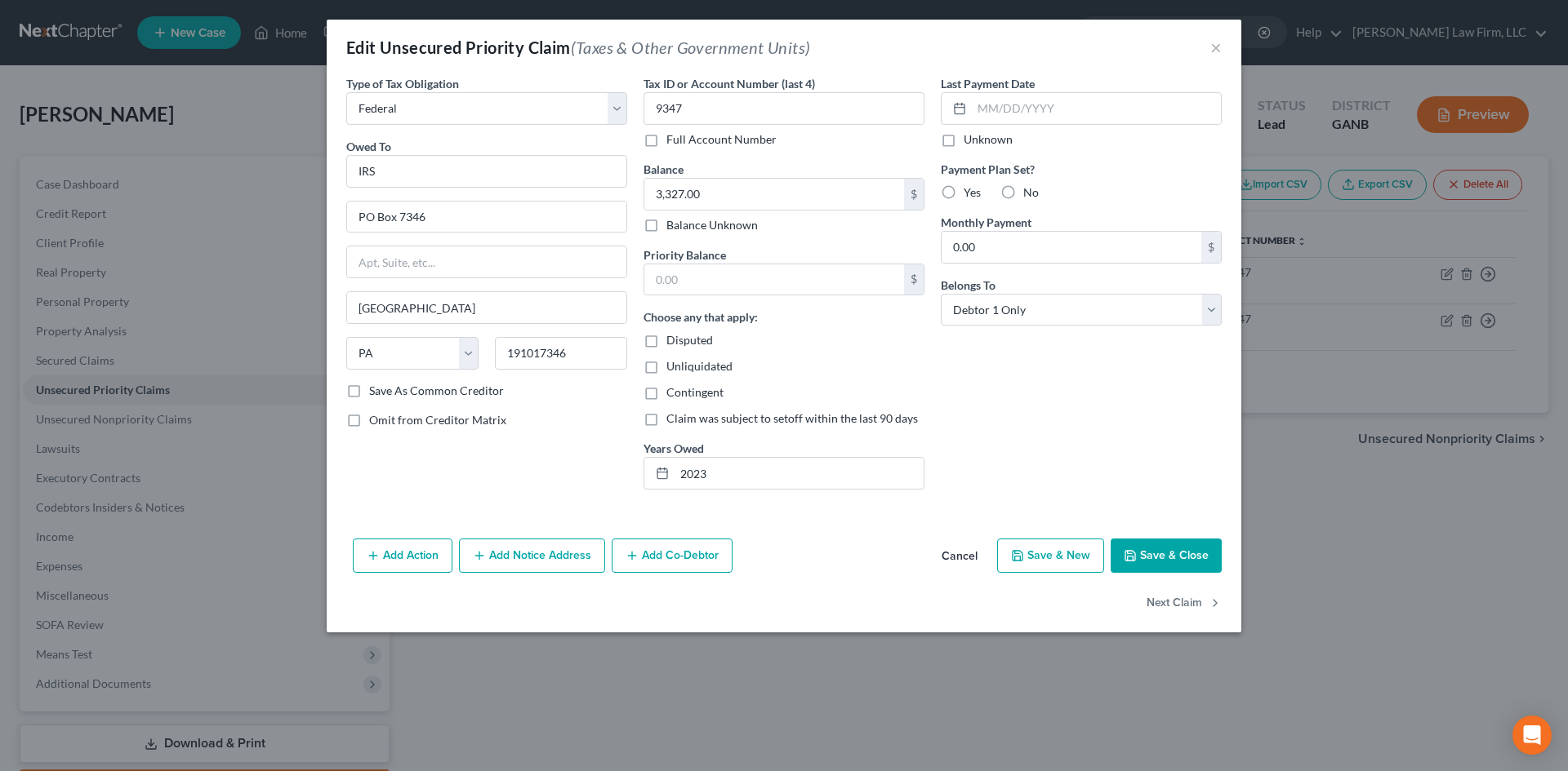
click at [1207, 53] on div "Edit Unsecured Priority Claim (Taxes & Other Government Units) ×" at bounding box center [784, 46] width 915 height 55
click at [1211, 50] on button "×" at bounding box center [1216, 47] width 12 height 19
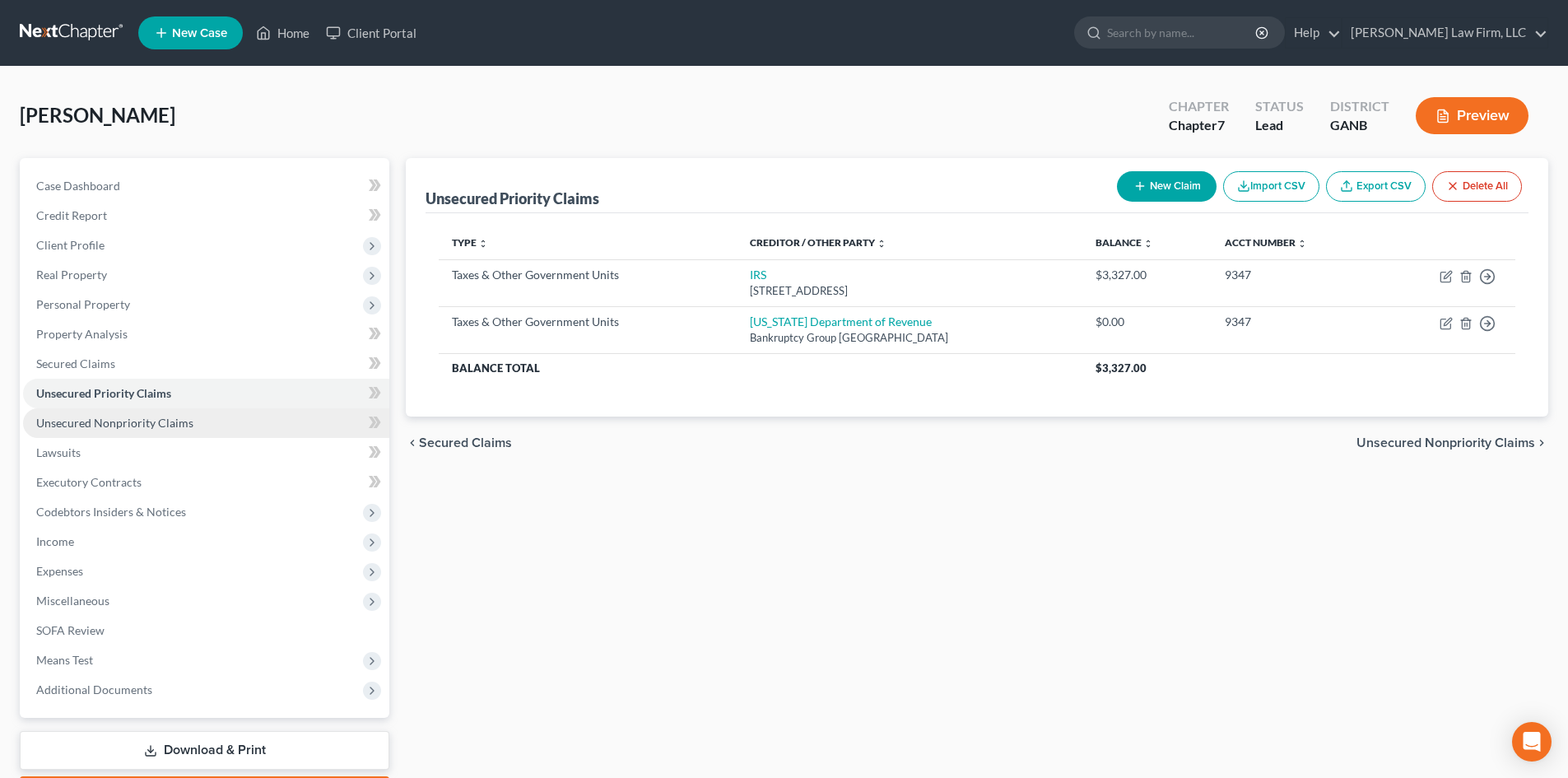
click at [112, 426] on span "Unsecured Nonpriority Claims" at bounding box center [114, 423] width 157 height 14
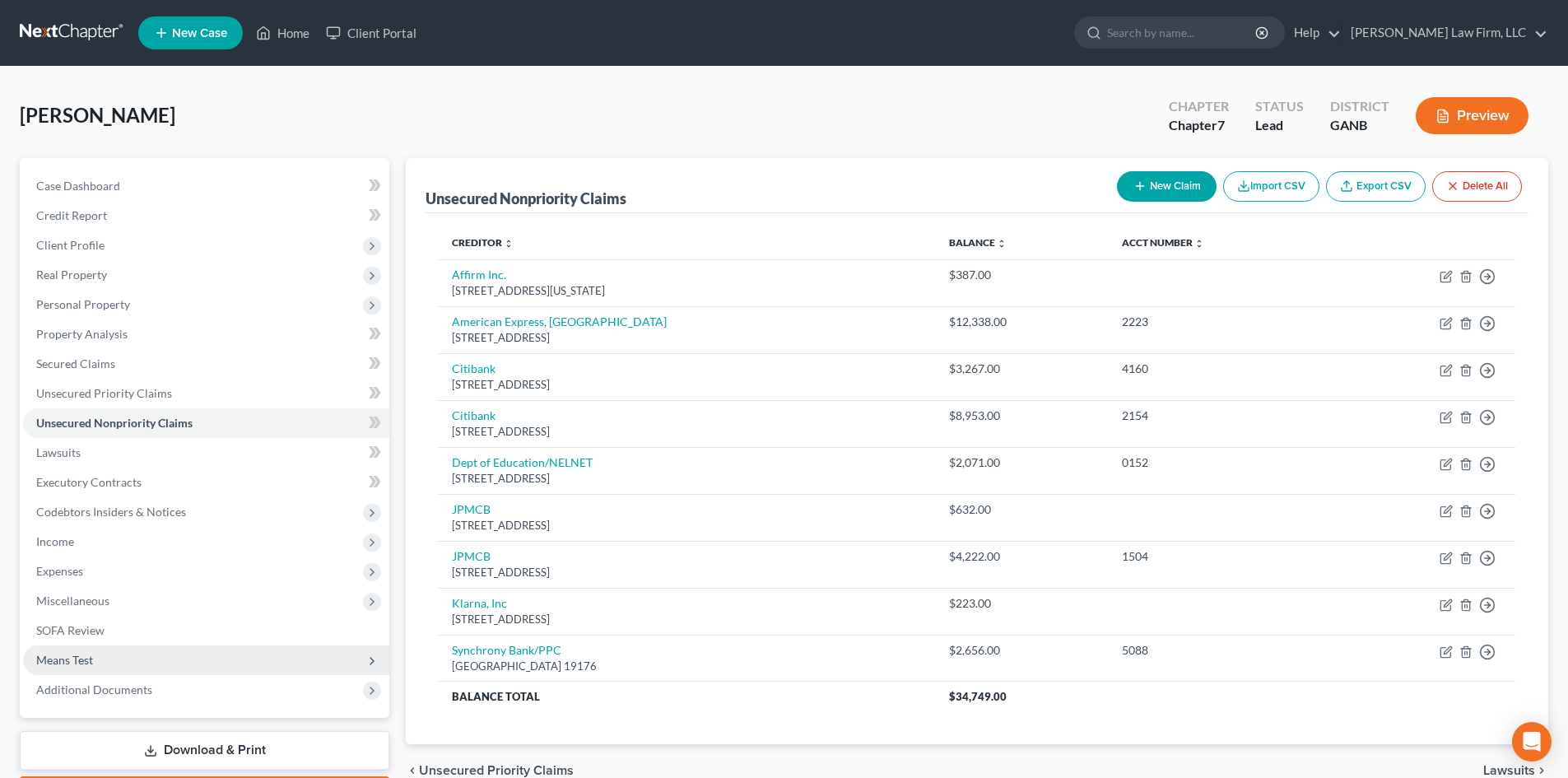
click at [79, 665] on span "Means Test" at bounding box center [64, 660] width 57 height 14
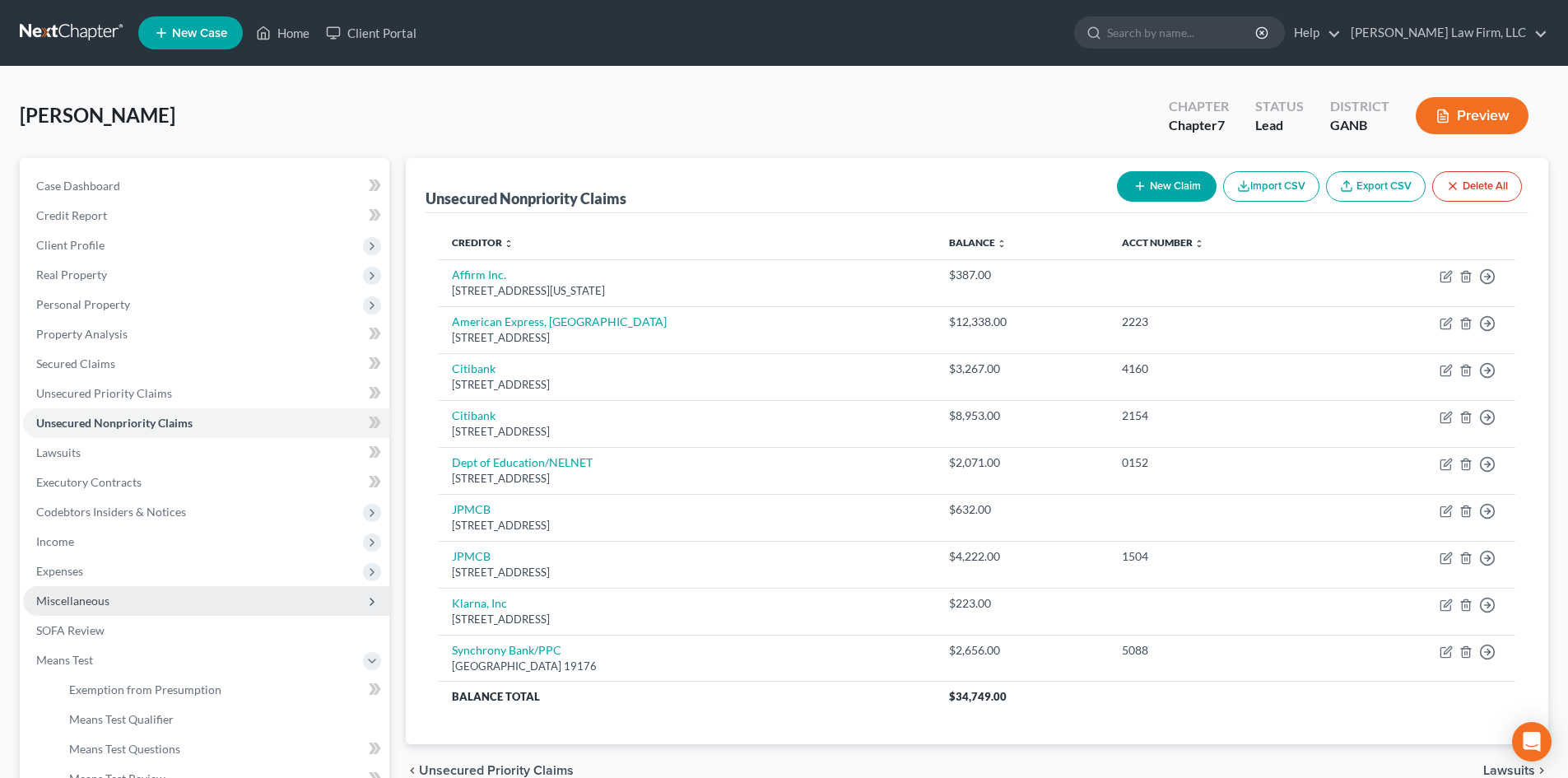
click at [74, 605] on span "Miscellaneous" at bounding box center [72, 601] width 73 height 14
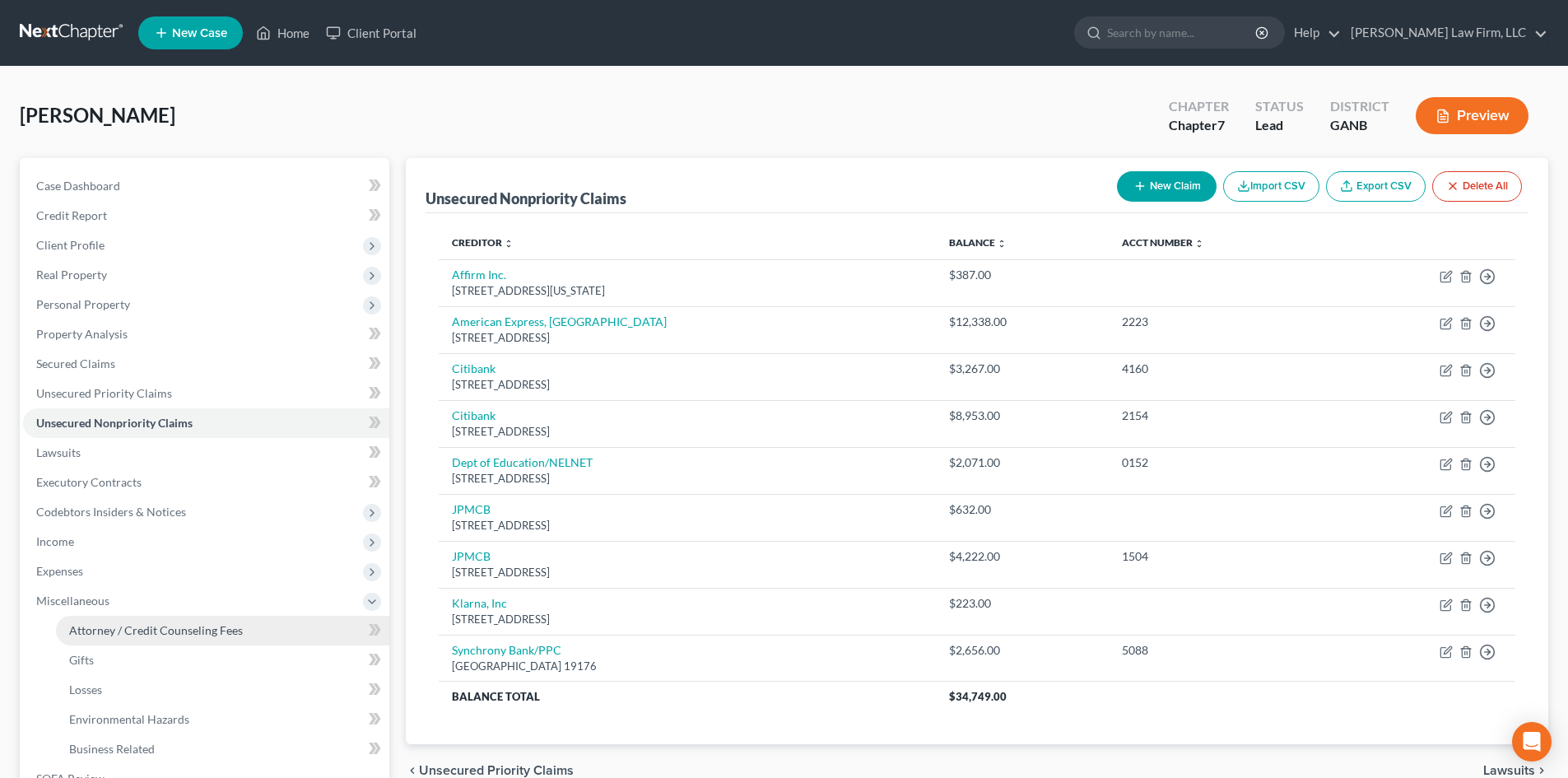
click at [104, 622] on link "Attorney / Credit Counseling Fees" at bounding box center [222, 631] width 333 height 29
select select "3"
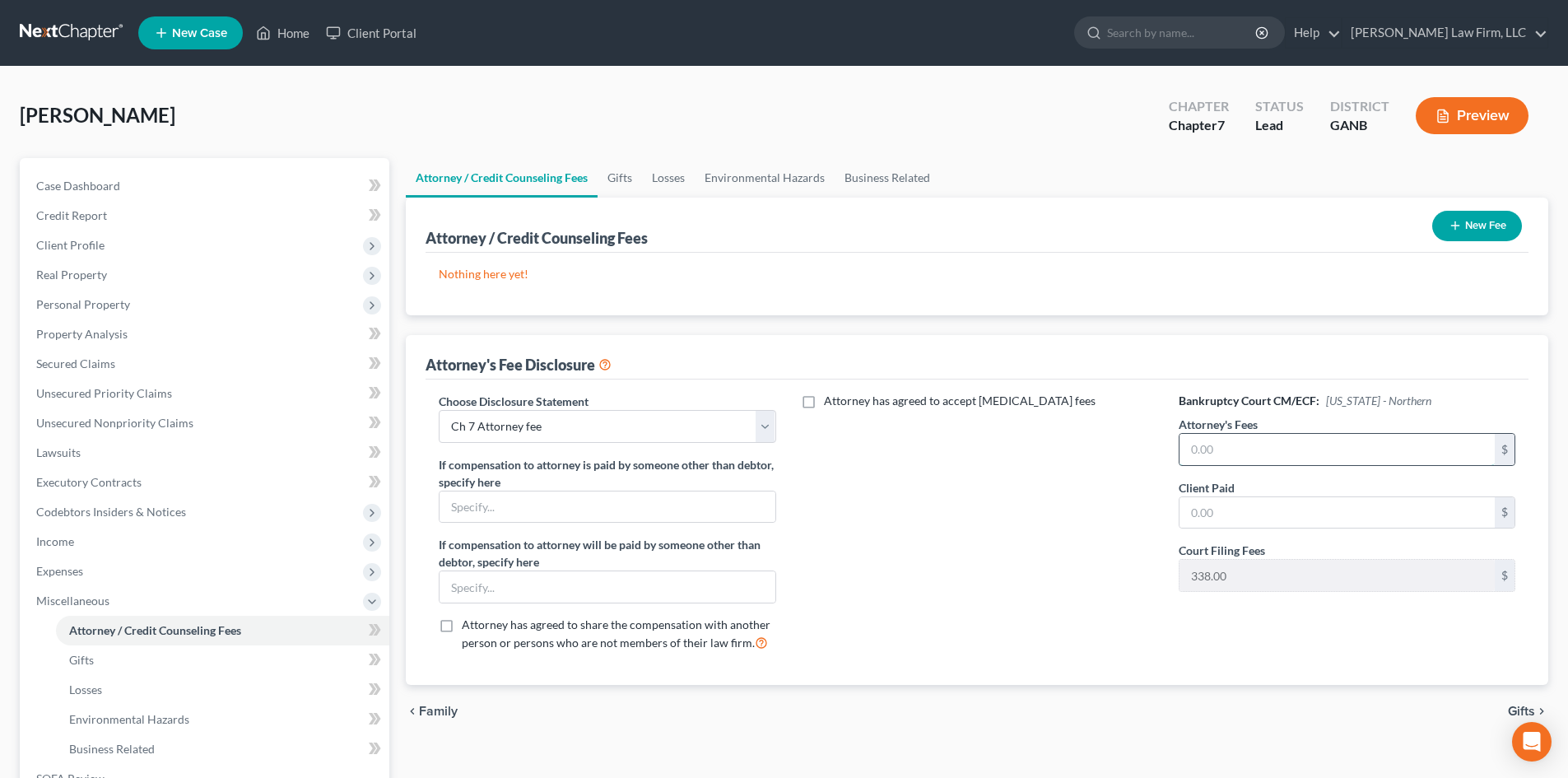
click at [1237, 453] on input "text" at bounding box center [1336, 449] width 315 height 31
type input "1,750"
click at [1226, 521] on input "text" at bounding box center [1336, 513] width 315 height 31
type input "1,750"
click at [1023, 599] on div "Attorney has agreed to accept [MEDICAL_DATA] fees" at bounding box center [976, 529] width 369 height 273
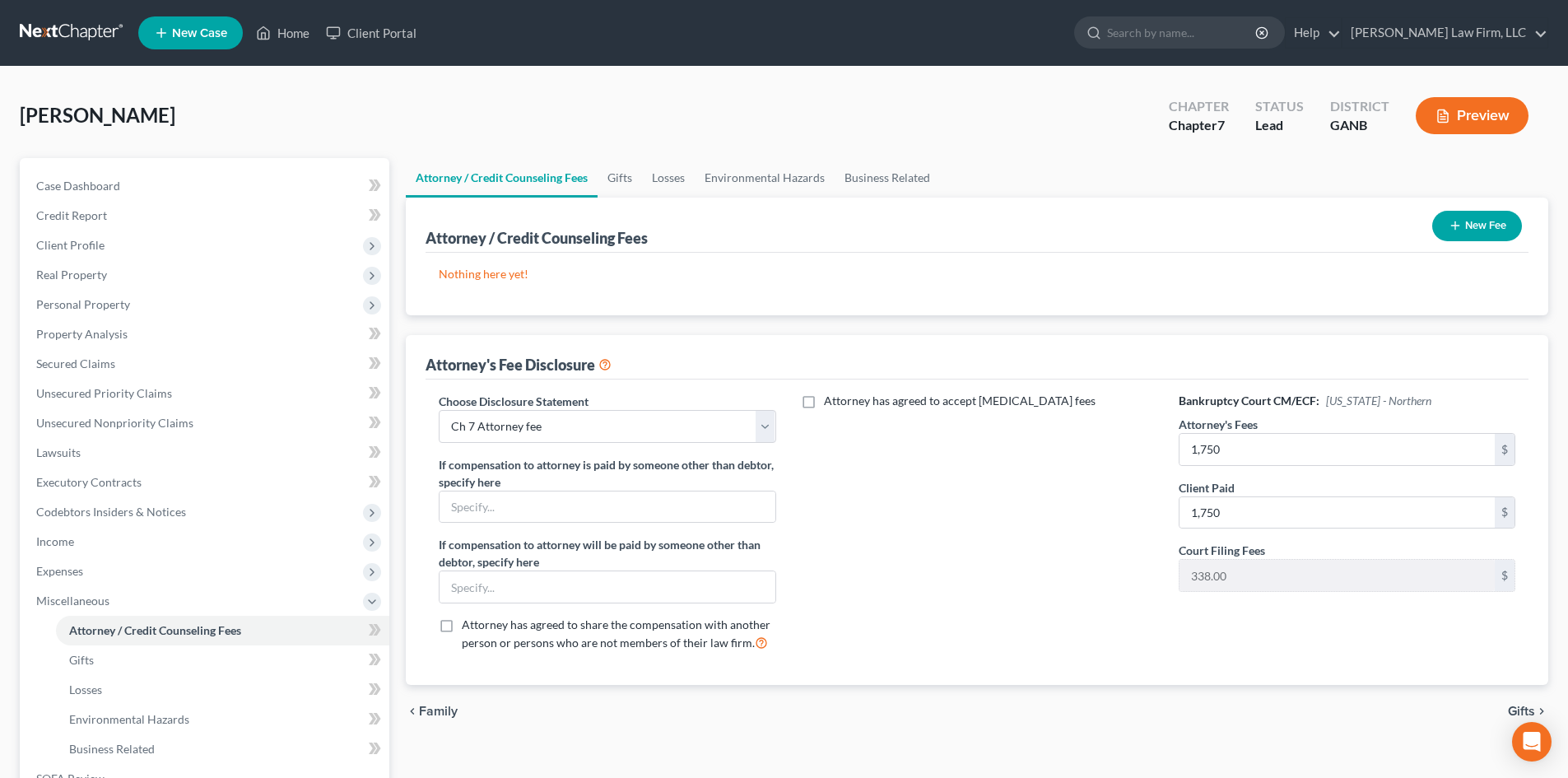
click at [1475, 230] on button "New Fee" at bounding box center [1477, 225] width 90 height 30
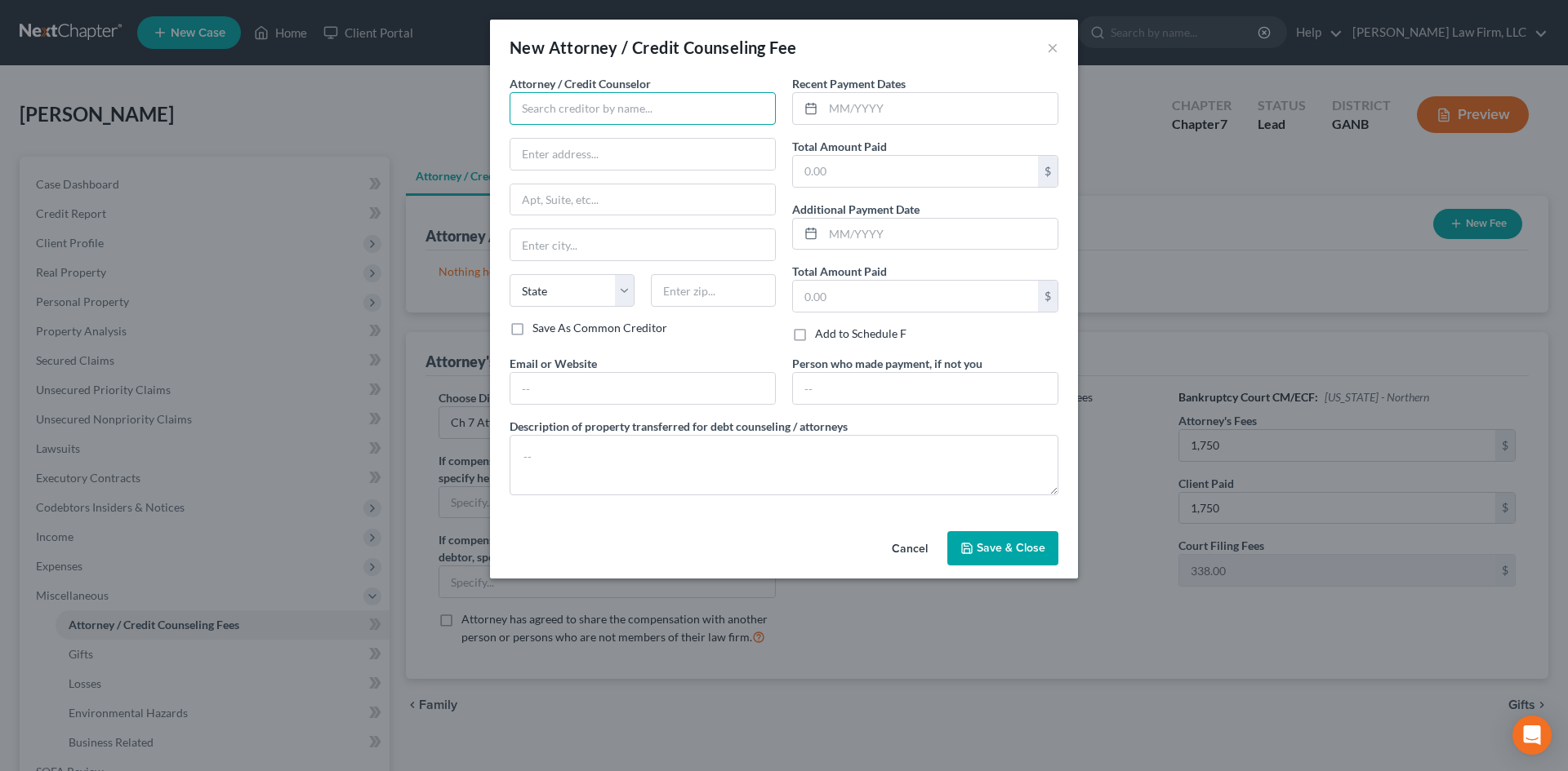
click at [591, 107] on input "text" at bounding box center [642, 108] width 266 height 33
click at [560, 134] on div "[PERSON_NAME] Law Firm, LLC" at bounding box center [608, 136] width 170 height 16
type input "[PERSON_NAME] Law Firm, LLC"
type input "[STREET_ADDRESS]"
type input "[GEOGRAPHIC_DATA]"
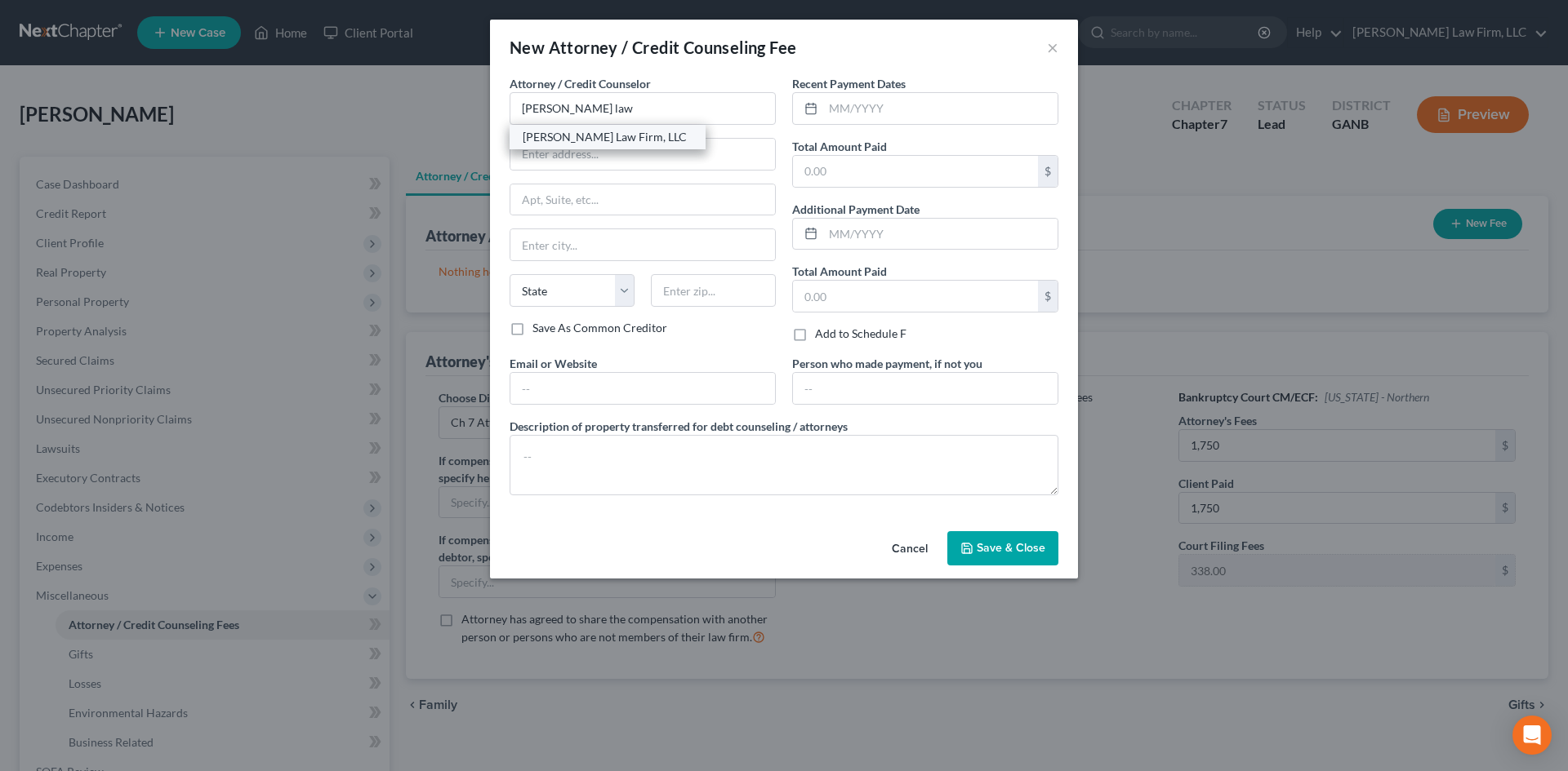
select select "10"
type input "30338"
click at [605, 390] on input "text" at bounding box center [643, 388] width 265 height 31
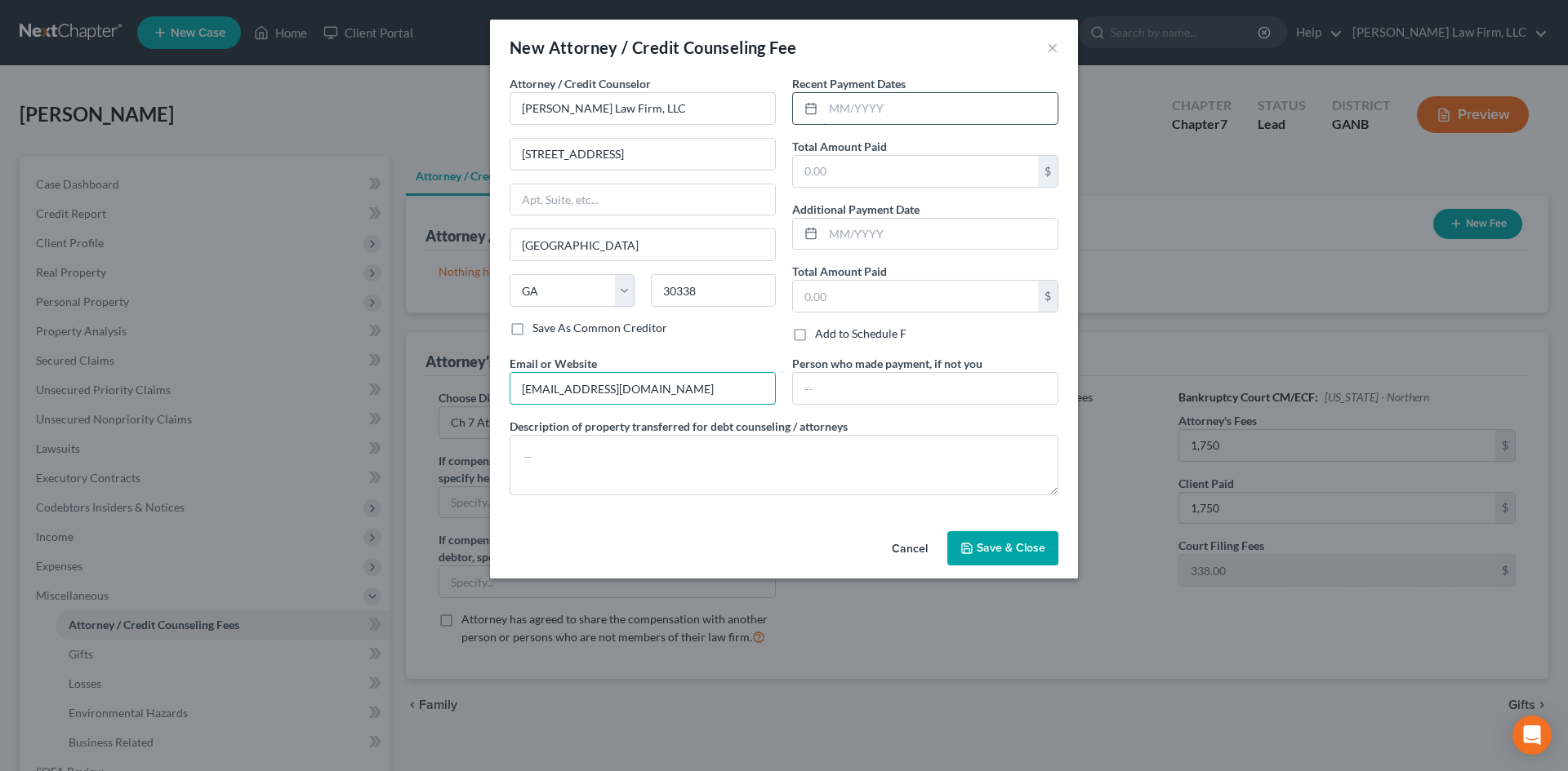
type input "[EMAIL_ADDRESS][DOMAIN_NAME]"
click at [876, 112] on input "text" at bounding box center [940, 108] width 234 height 31
click at [907, 113] on input "text" at bounding box center [940, 108] width 234 height 31
click at [849, 241] on input "text" at bounding box center [940, 234] width 234 height 31
type input "[DATE]"
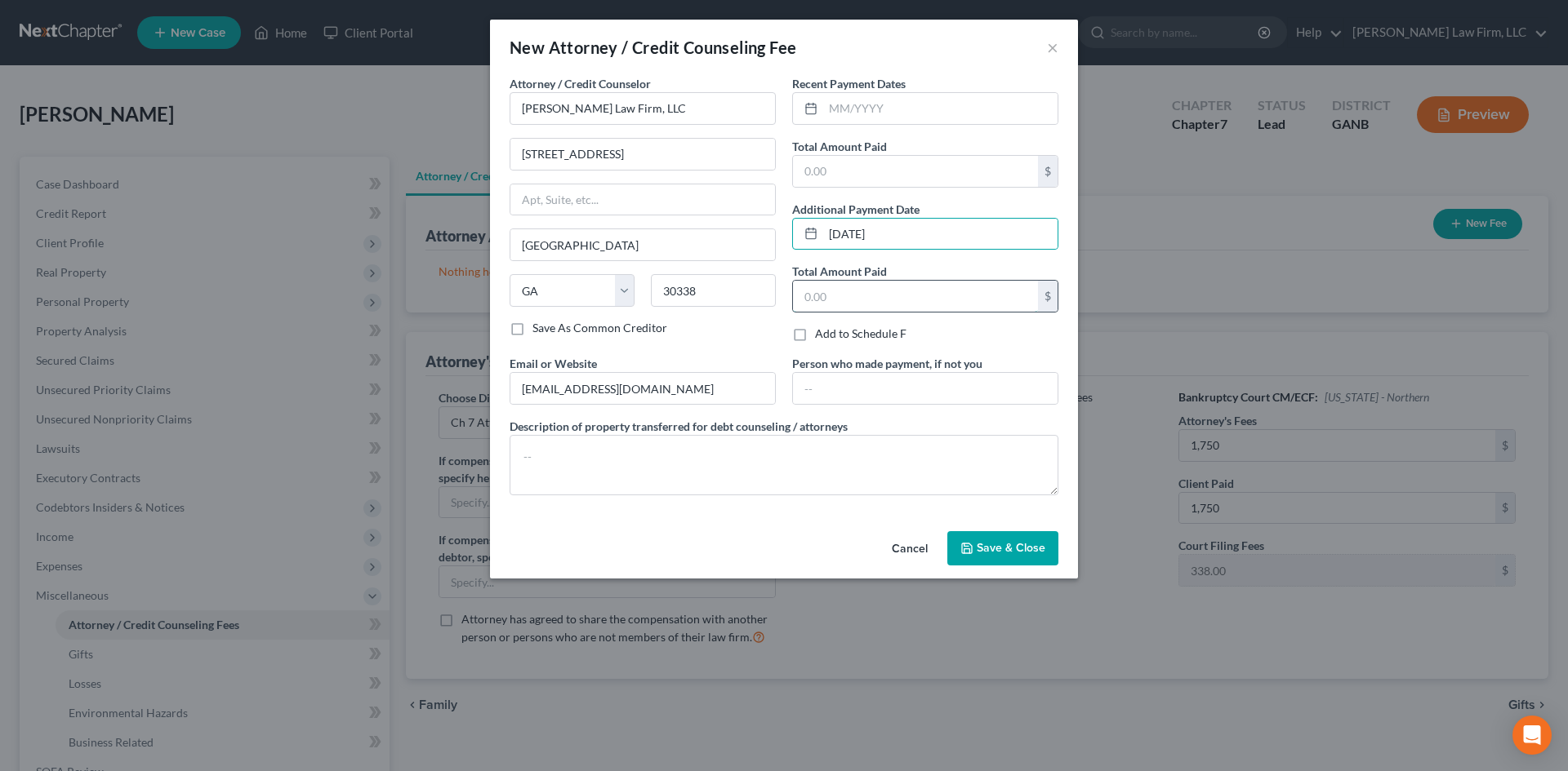
click at [871, 295] on input "text" at bounding box center [915, 297] width 245 height 31
type input "400"
click at [896, 458] on textarea at bounding box center [784, 465] width 549 height 61
type textarea "Attorney fee; Filing fee; Admin fee"
click at [840, 103] on input "text" at bounding box center [940, 108] width 234 height 31
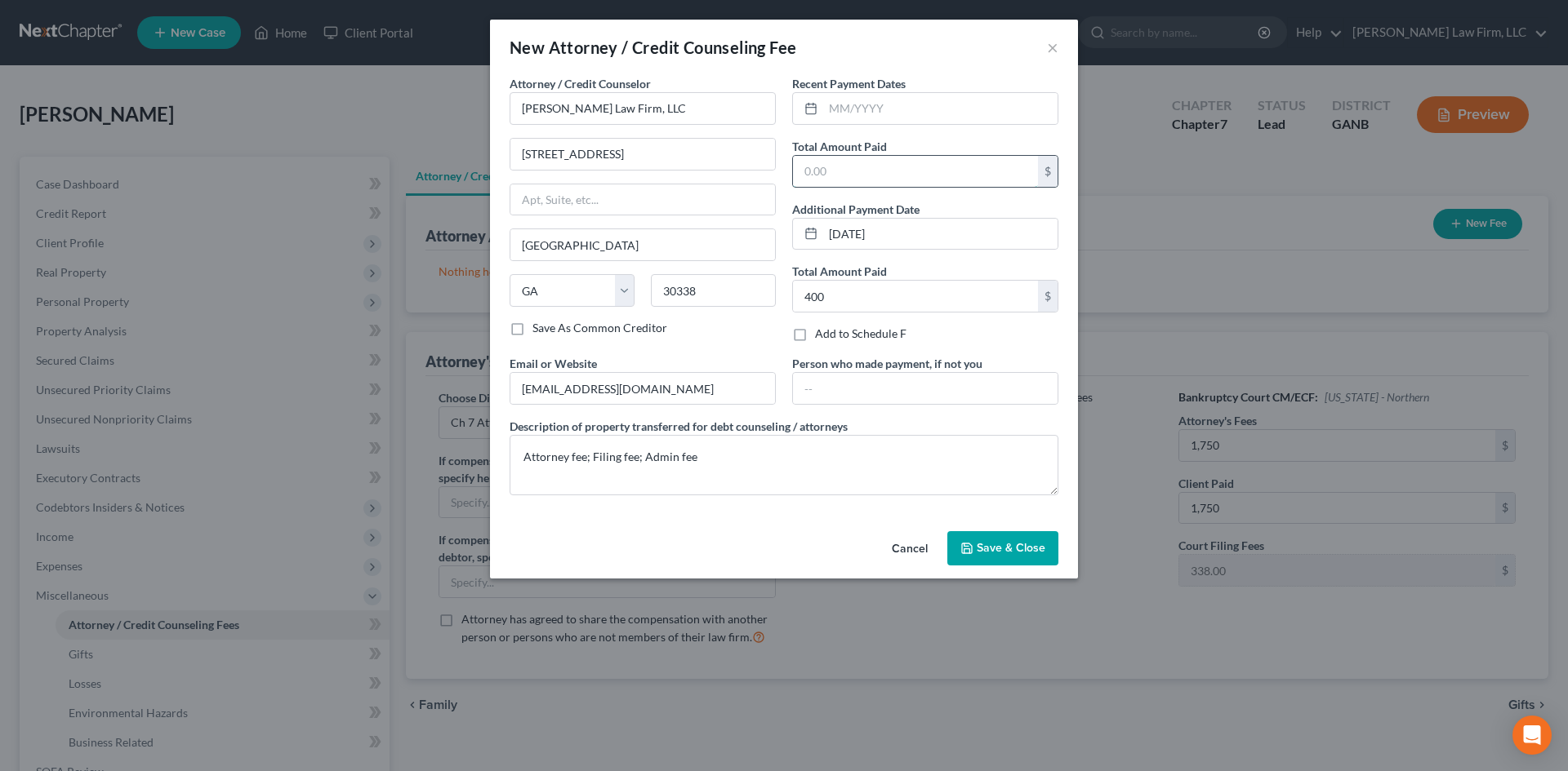
click at [820, 169] on input "text" at bounding box center [915, 171] width 245 height 31
type input "1,788"
click at [845, 114] on input "text" at bounding box center [940, 108] width 234 height 31
type input "[DATE]"
click at [1016, 551] on span "Save & Close" at bounding box center [1010, 548] width 69 height 14
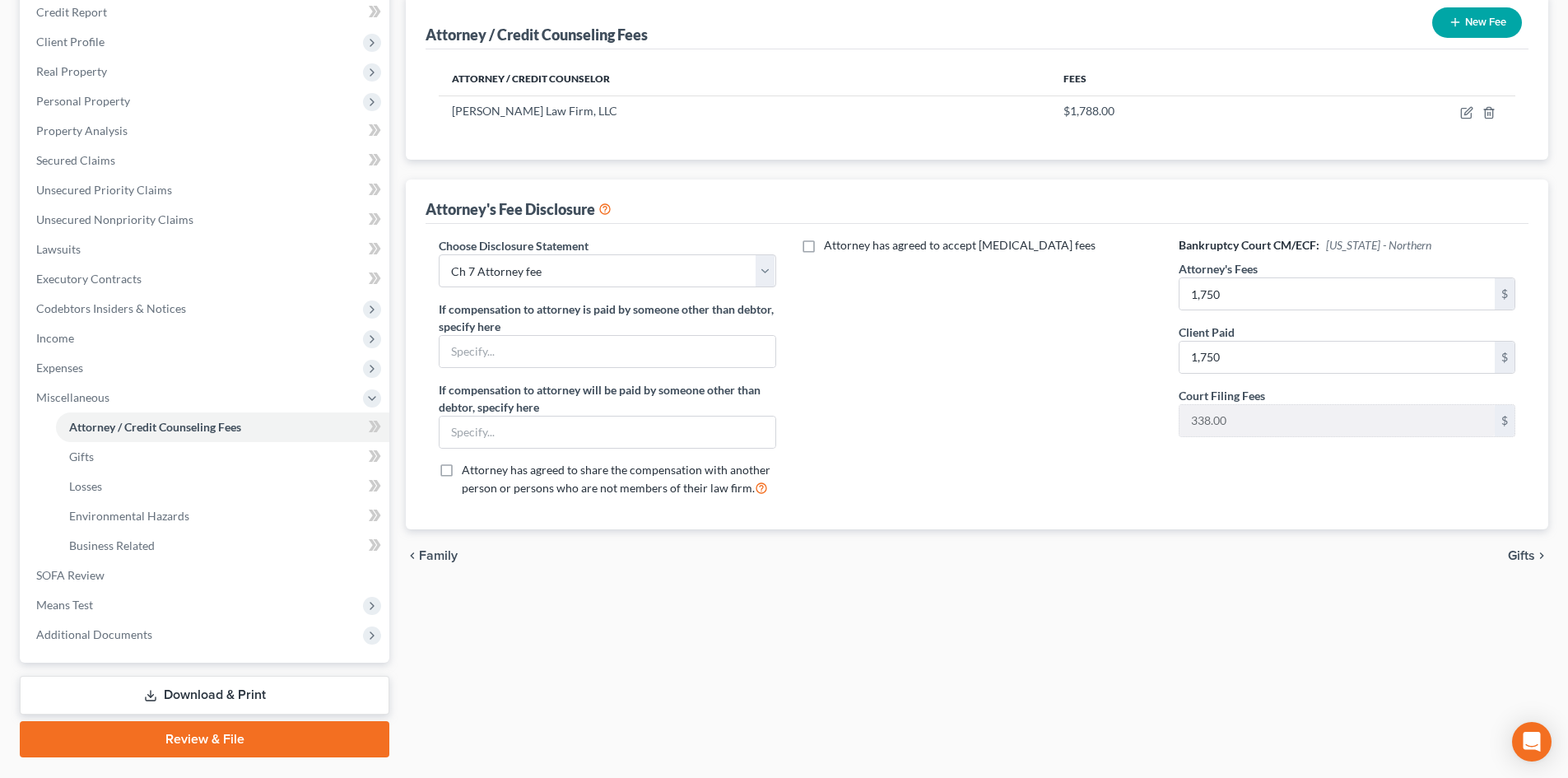
scroll to position [246, 0]
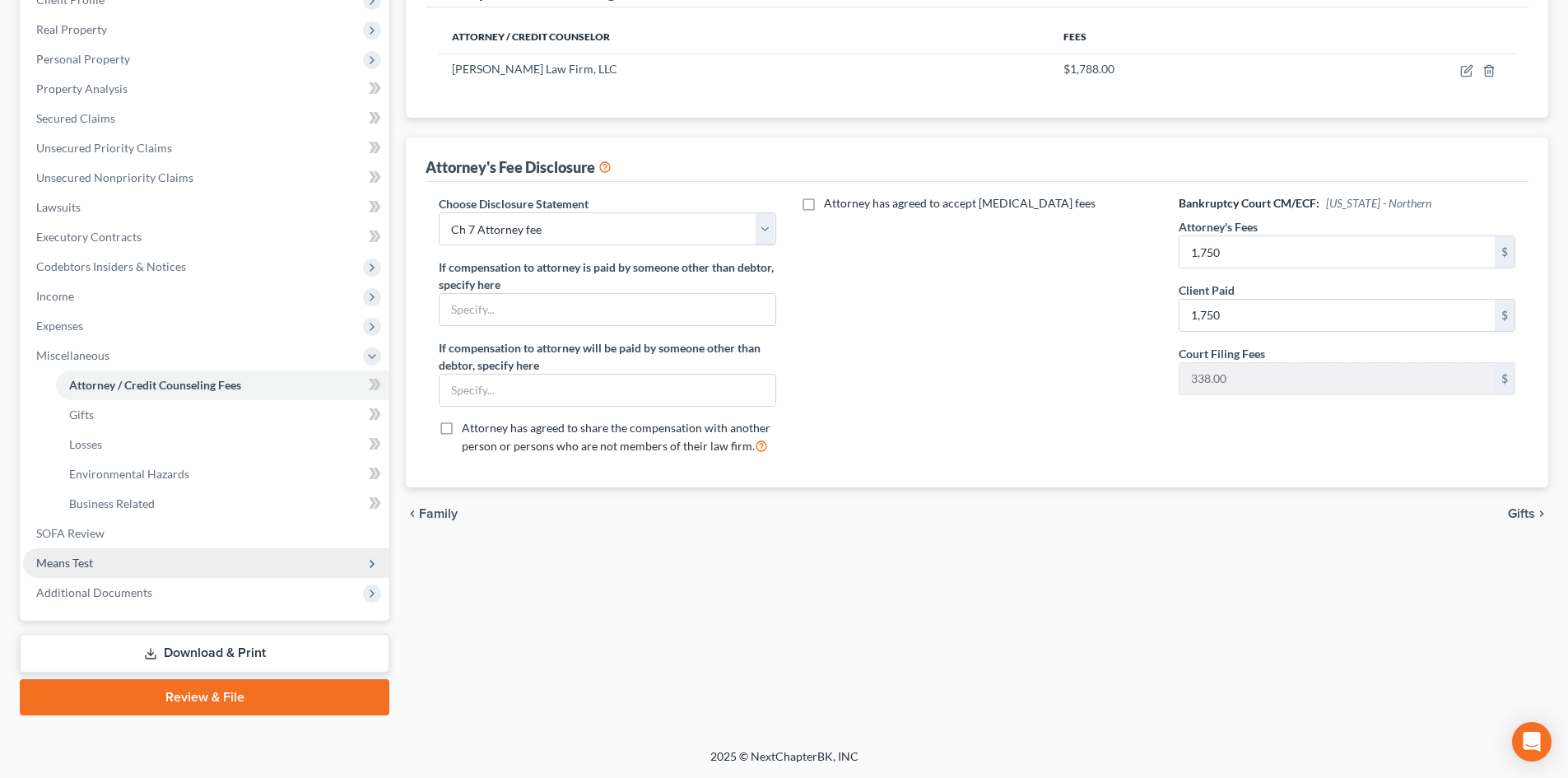
click at [58, 564] on span "Means Test" at bounding box center [64, 563] width 57 height 14
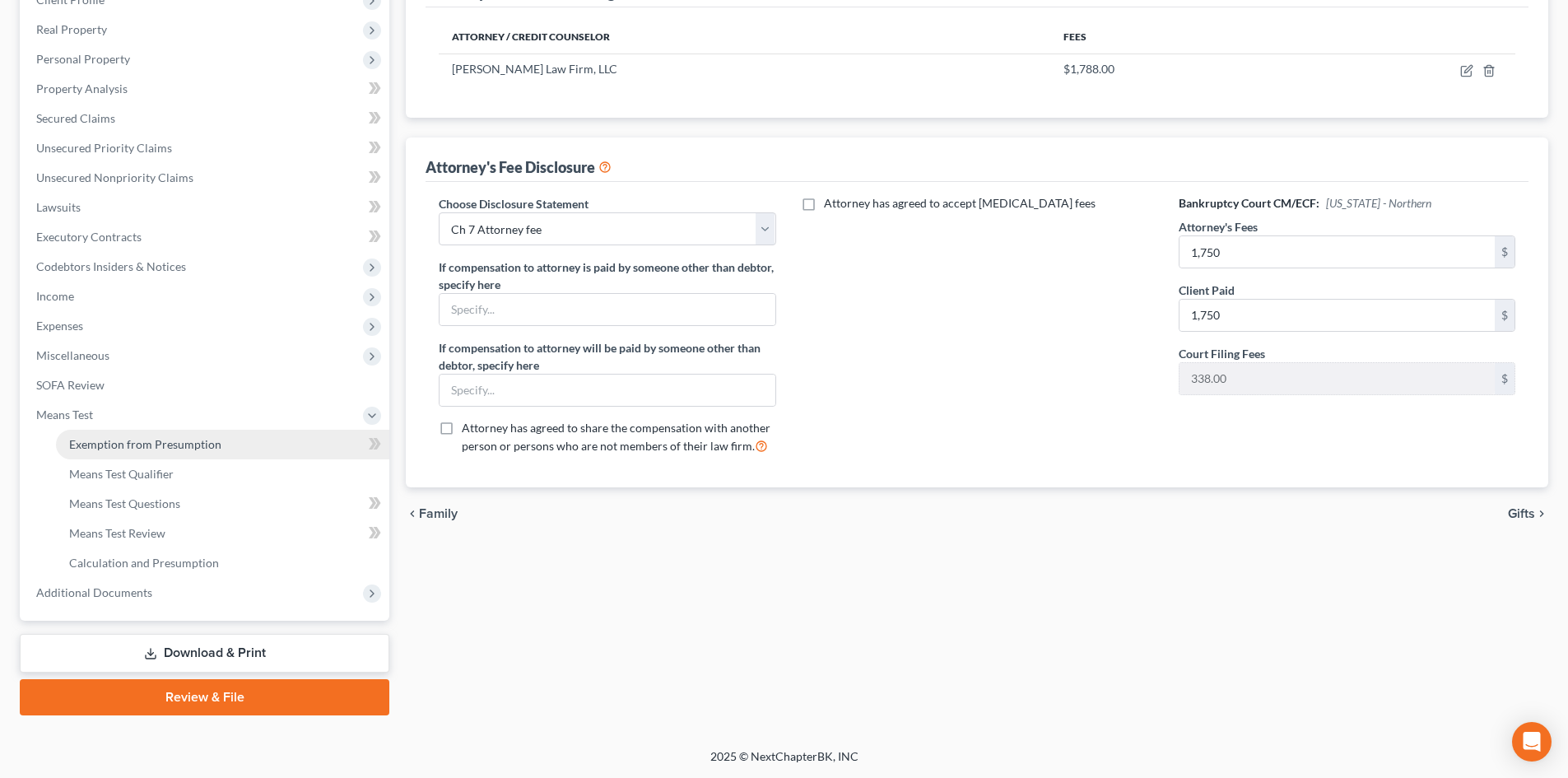
click at [149, 446] on span "Exemption from Presumption" at bounding box center [145, 444] width 152 height 14
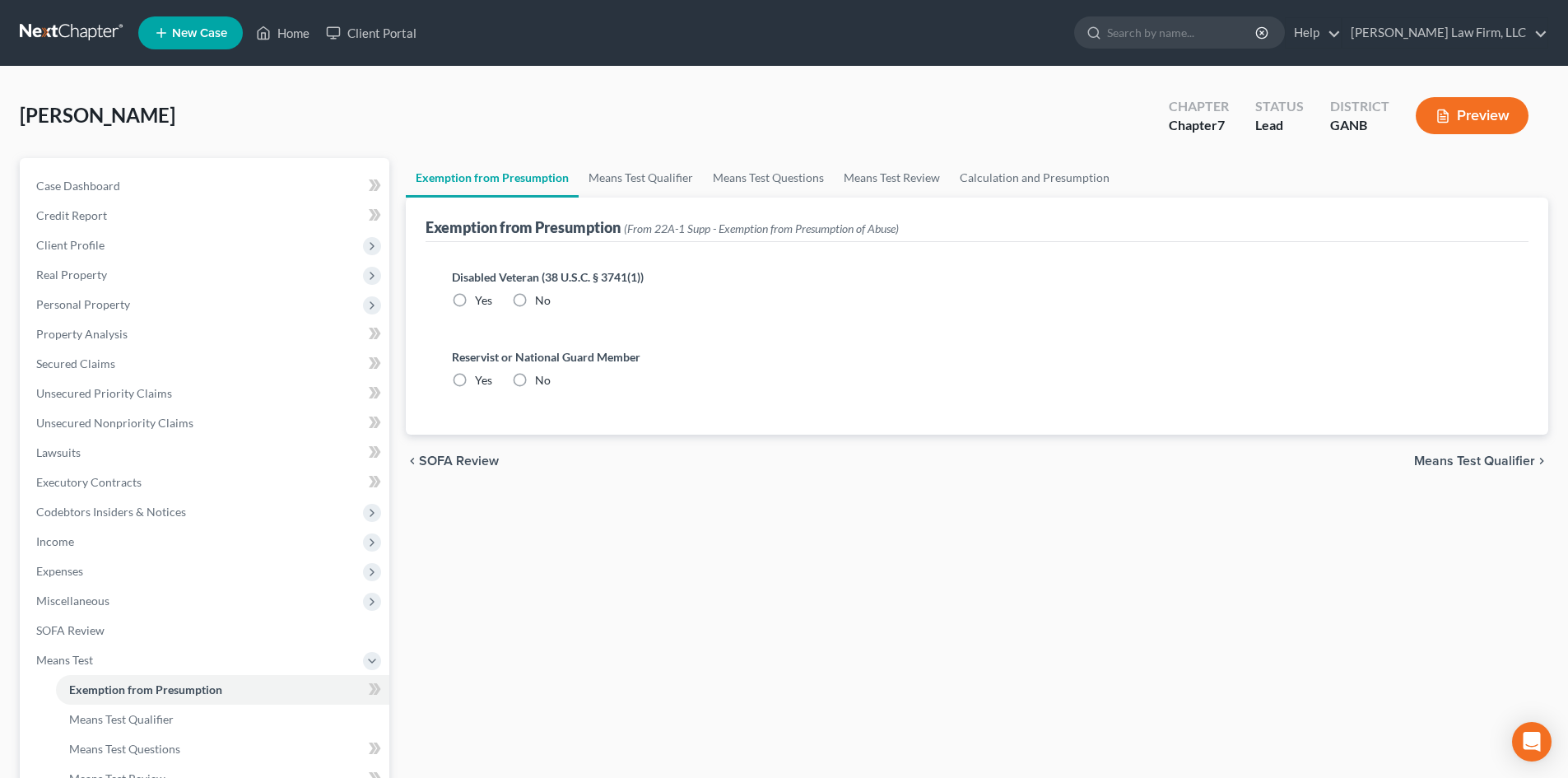
click at [535, 302] on label "No" at bounding box center [543, 300] width 16 height 17
click at [542, 302] on input "No" at bounding box center [547, 297] width 11 height 11
radio input "true"
click at [535, 386] on label "No" at bounding box center [543, 380] width 16 height 17
click at [542, 383] on input "No" at bounding box center [547, 377] width 11 height 11
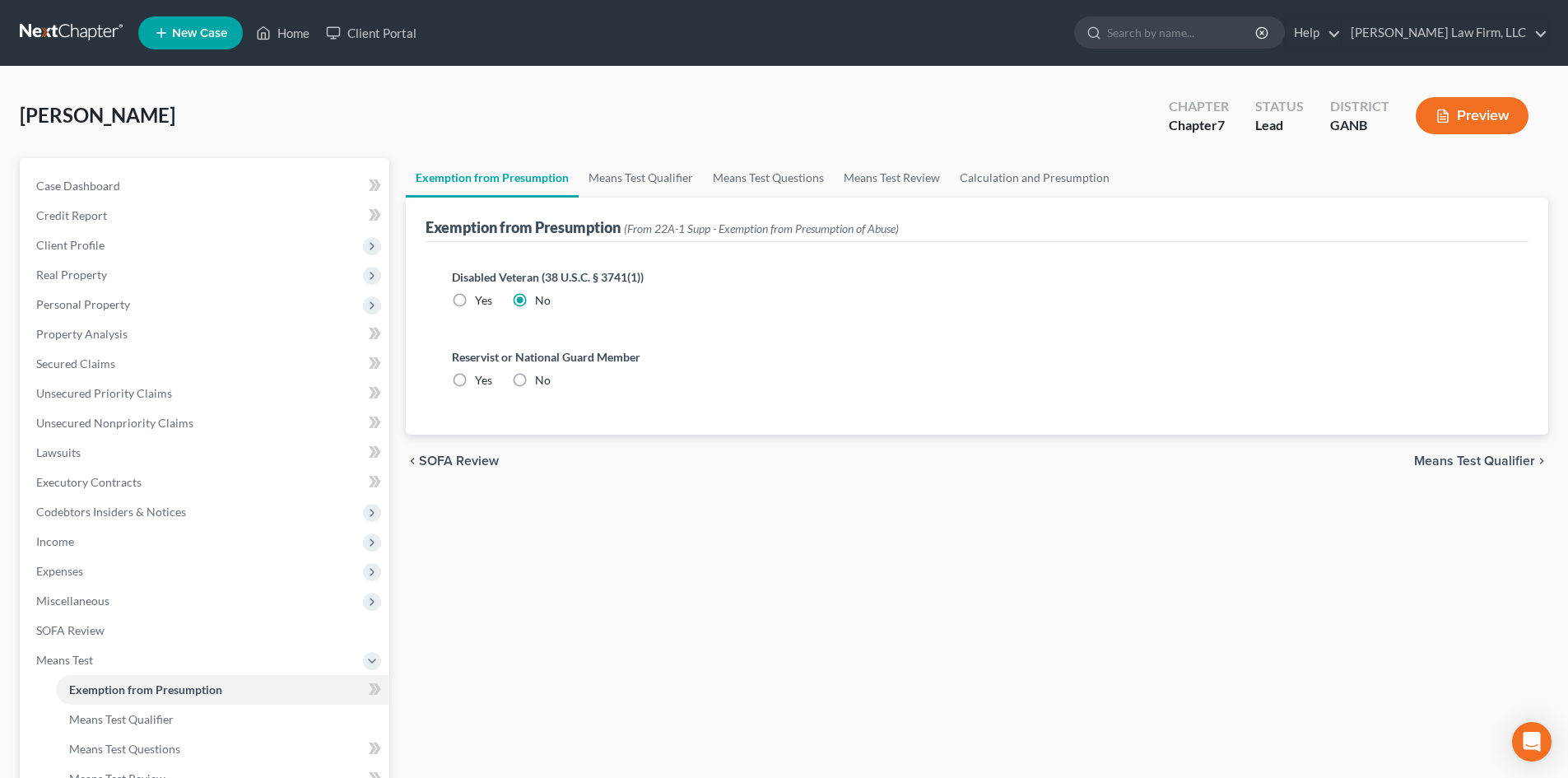
radio input "true"
click at [606, 188] on link "Means Test Qualifier" at bounding box center [641, 177] width 125 height 40
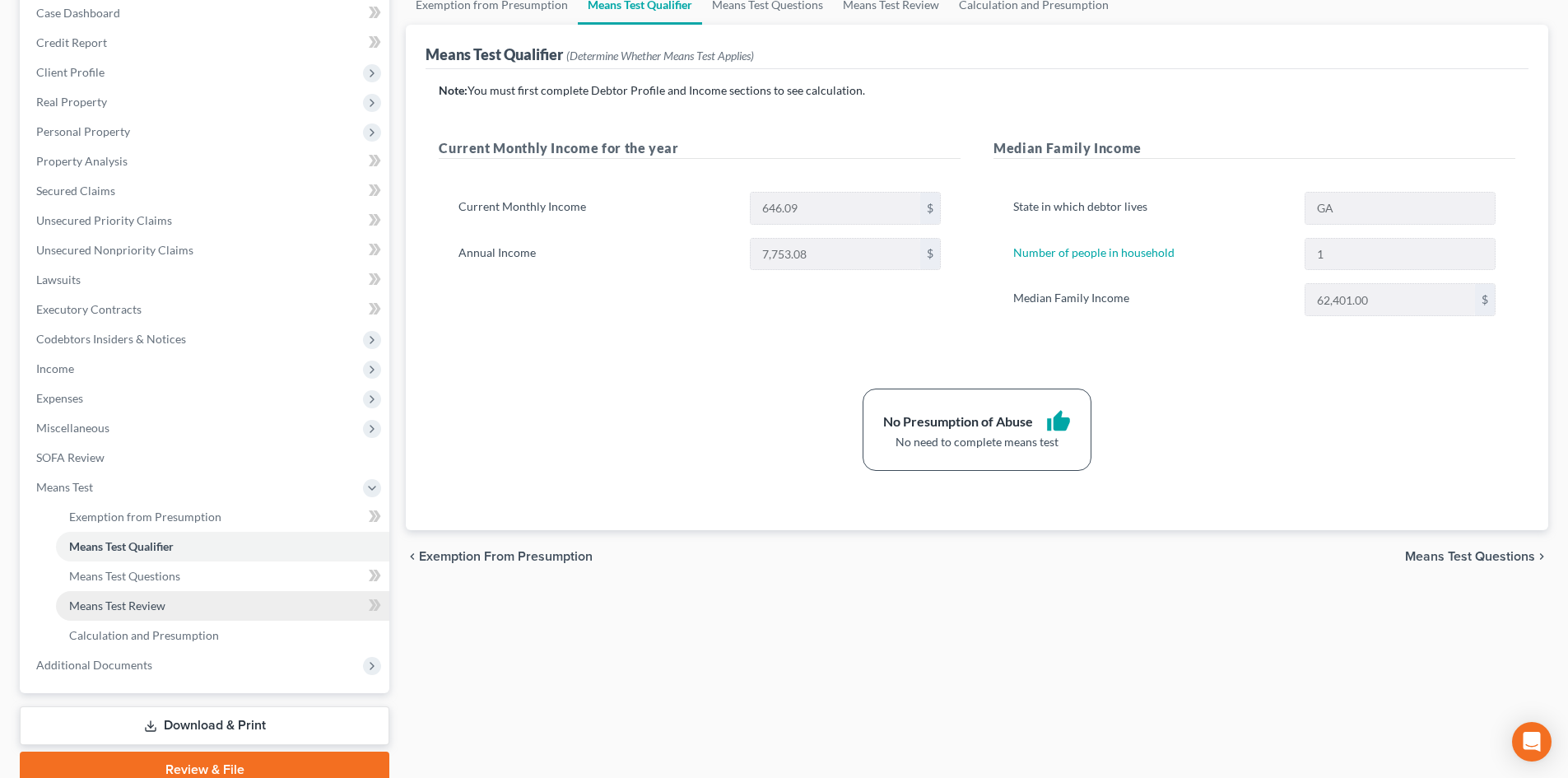
scroll to position [220, 0]
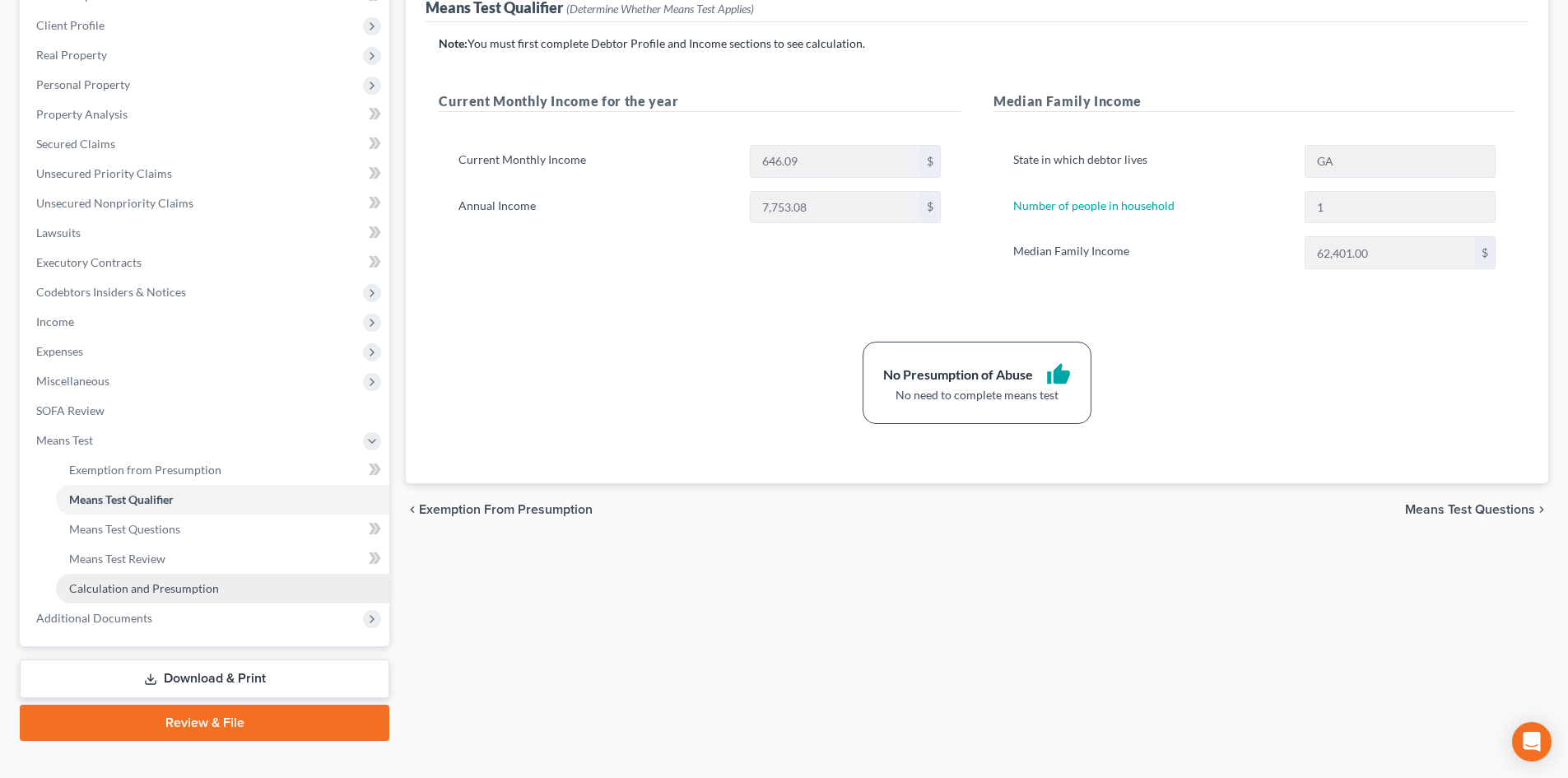
click at [130, 587] on span "Calculation and Presumption" at bounding box center [144, 588] width 150 height 14
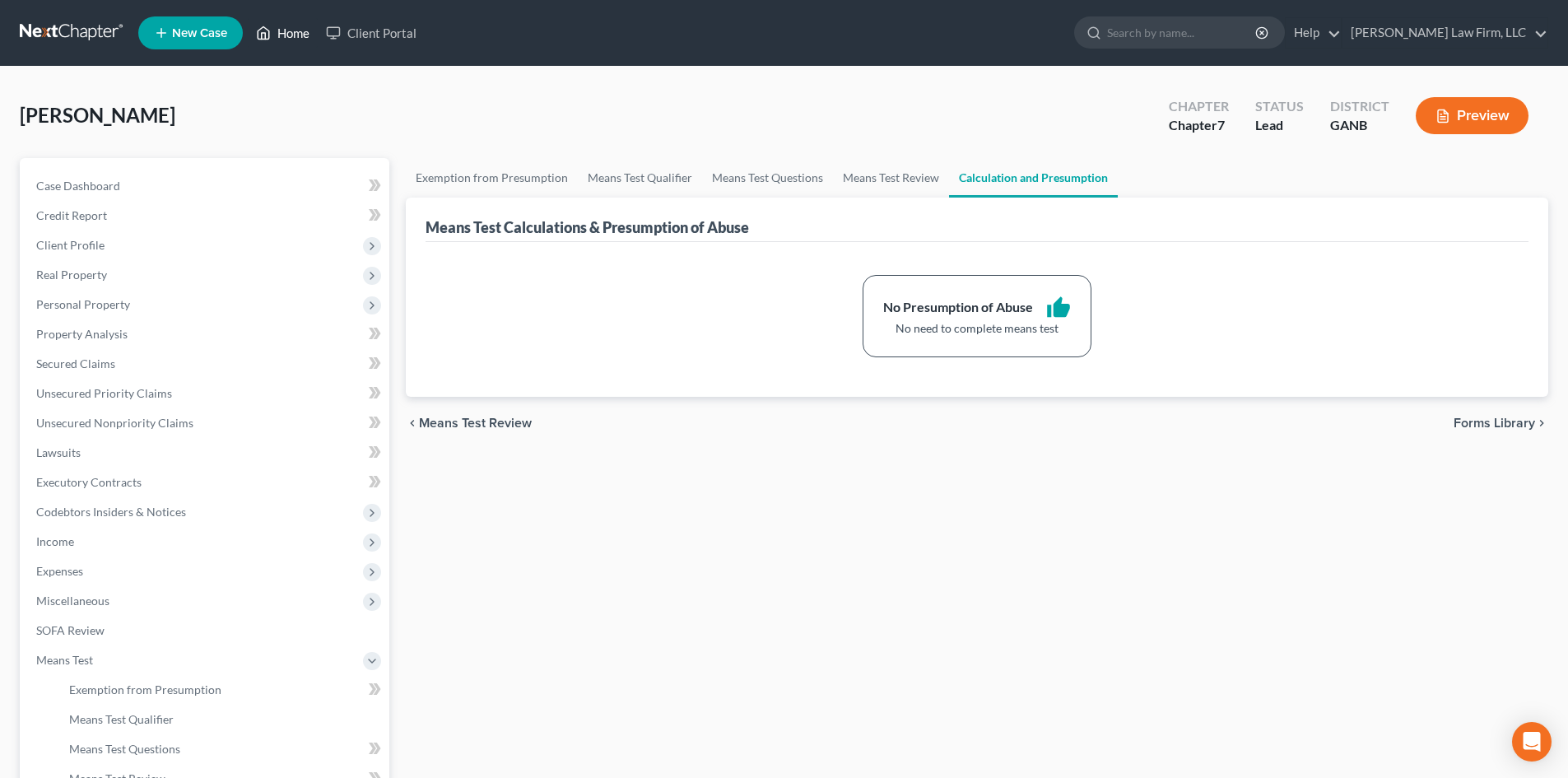
click at [294, 35] on link "Home" at bounding box center [283, 33] width 70 height 29
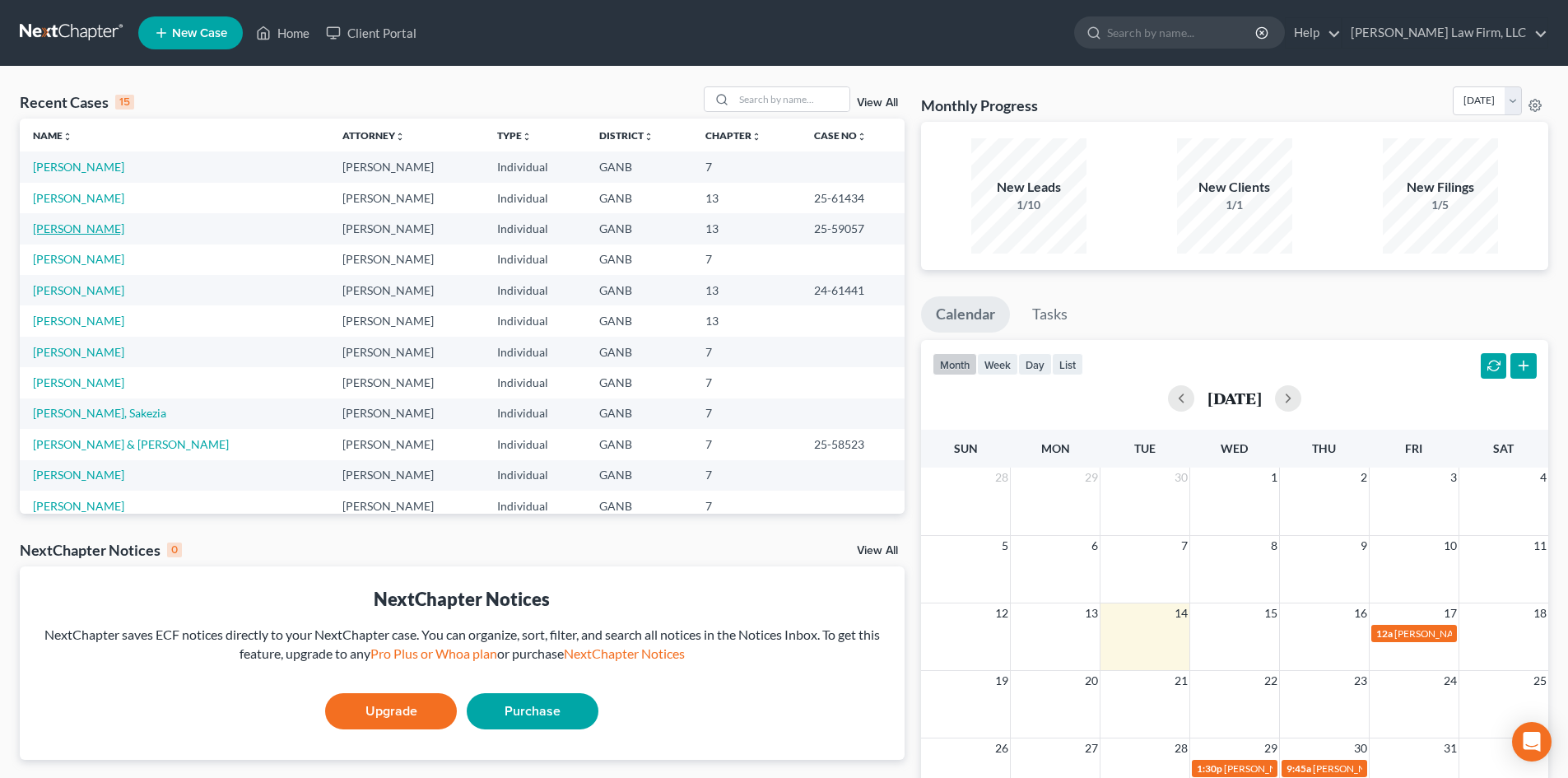
click at [91, 223] on link "[PERSON_NAME]" at bounding box center [79, 228] width 92 height 14
select select "6"
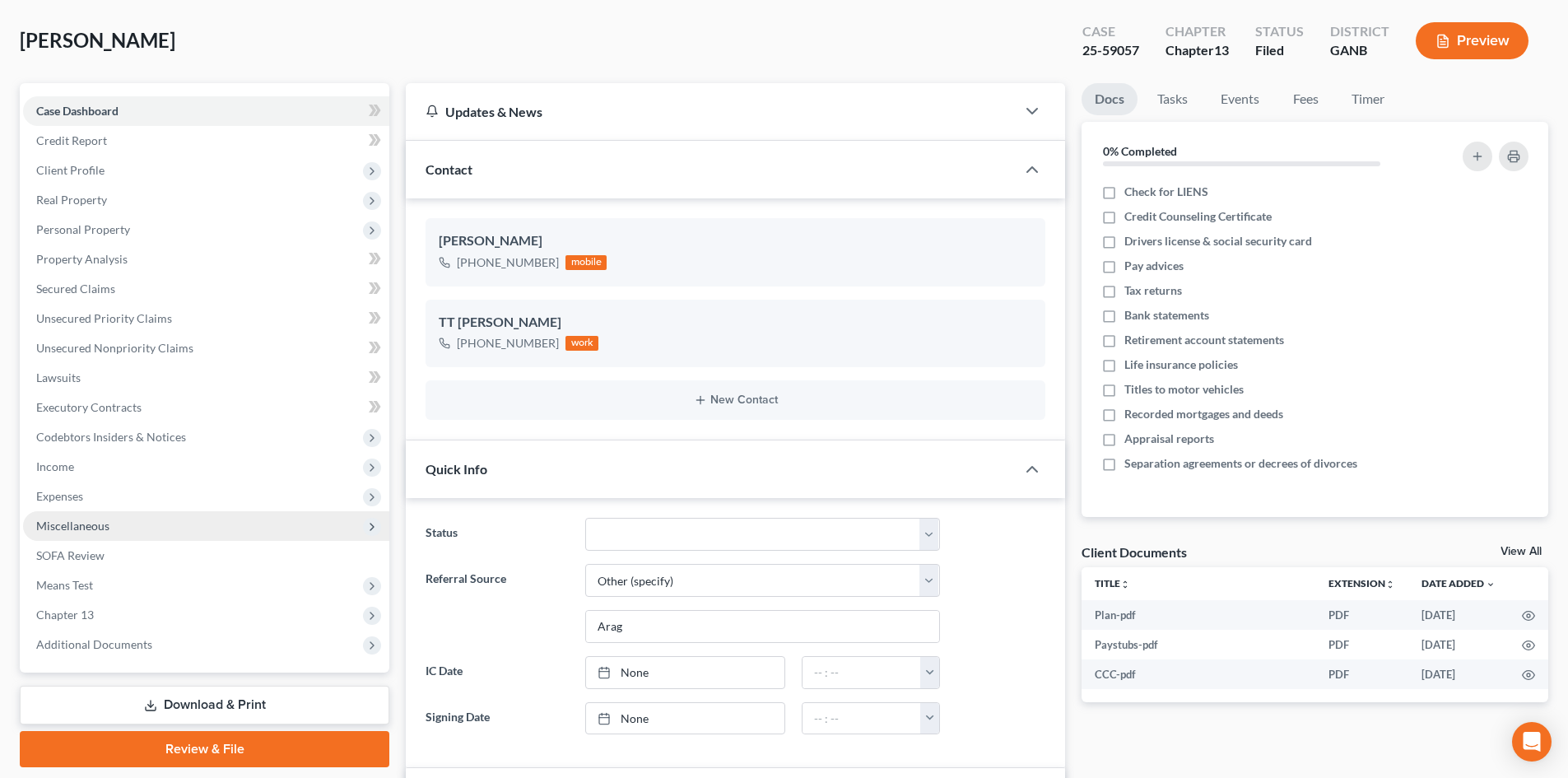
scroll to position [330, 0]
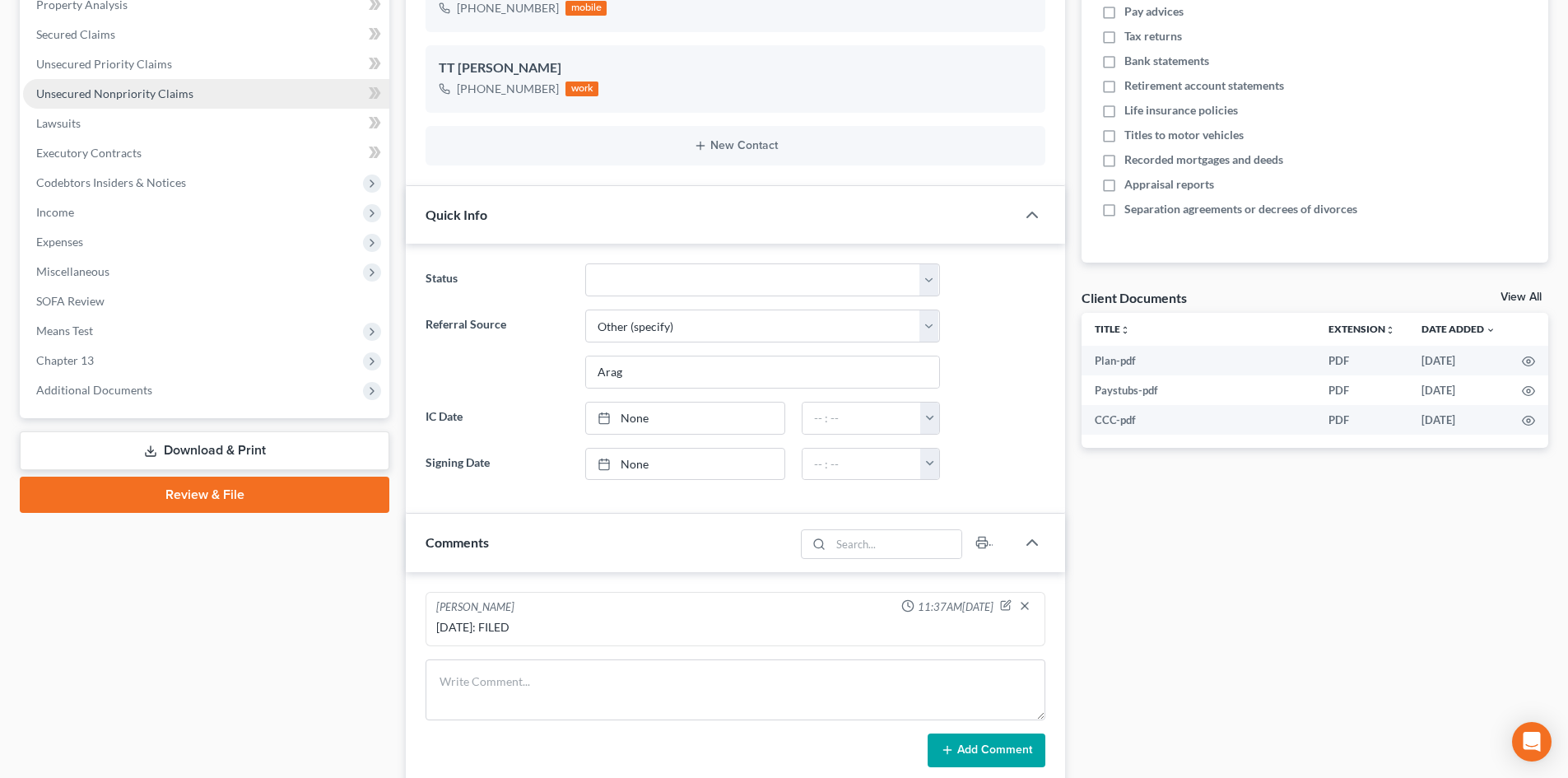
click at [90, 99] on span "Unsecured Nonpriority Claims" at bounding box center [114, 94] width 157 height 14
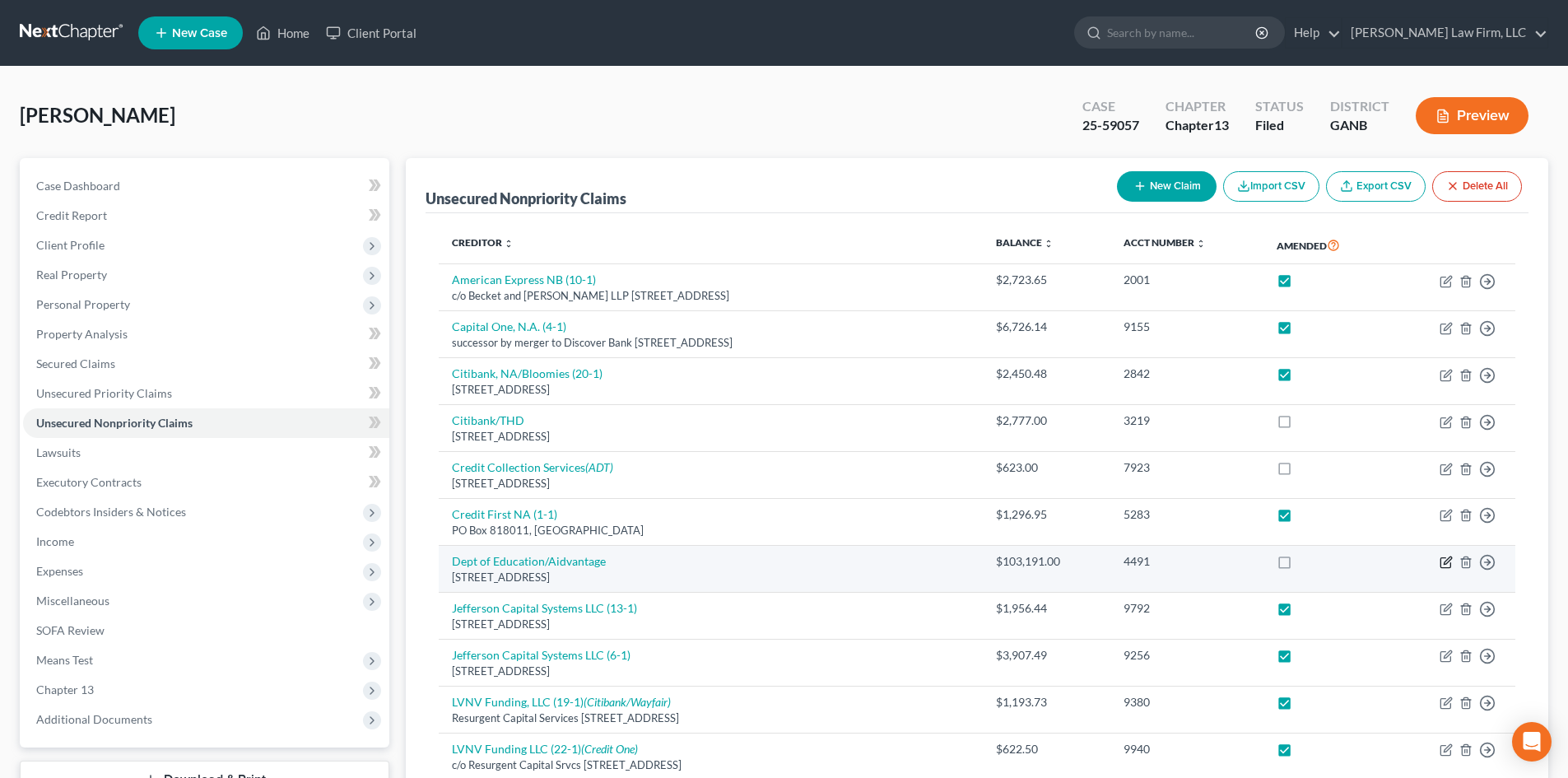
click at [1447, 562] on icon "button" at bounding box center [1446, 563] width 14 height 14
select select "48"
select select "17"
select select "0"
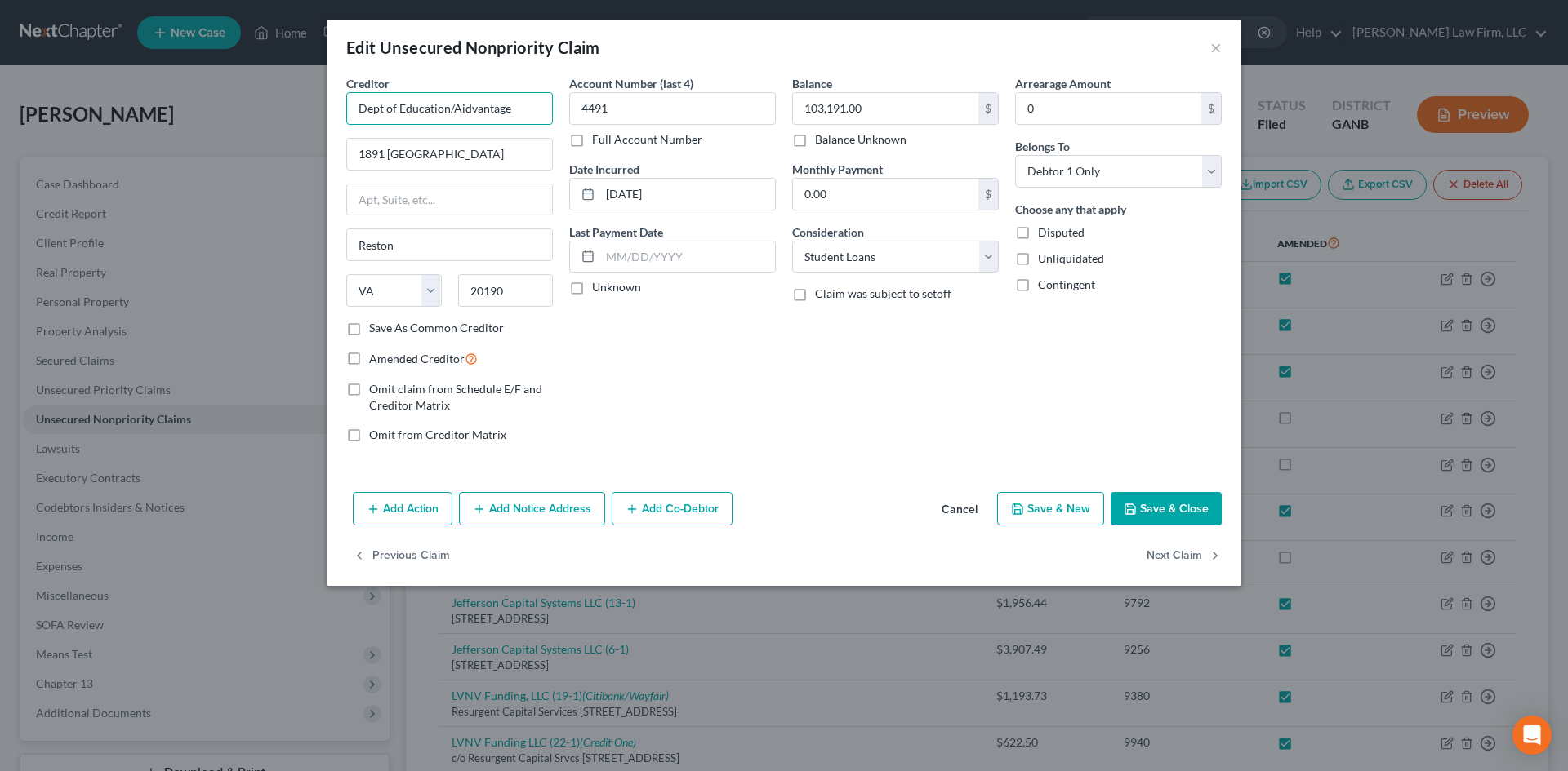
drag, startPoint x: 519, startPoint y: 106, endPoint x: 324, endPoint y: 102, distance: 195.0
click at [324, 102] on div "Edit Unsecured Nonpriority Claim × Creditor * Dept of Education/Aidvantage 1891…" at bounding box center [784, 386] width 1568 height 771
type input "Aidvantage"
type input "O"
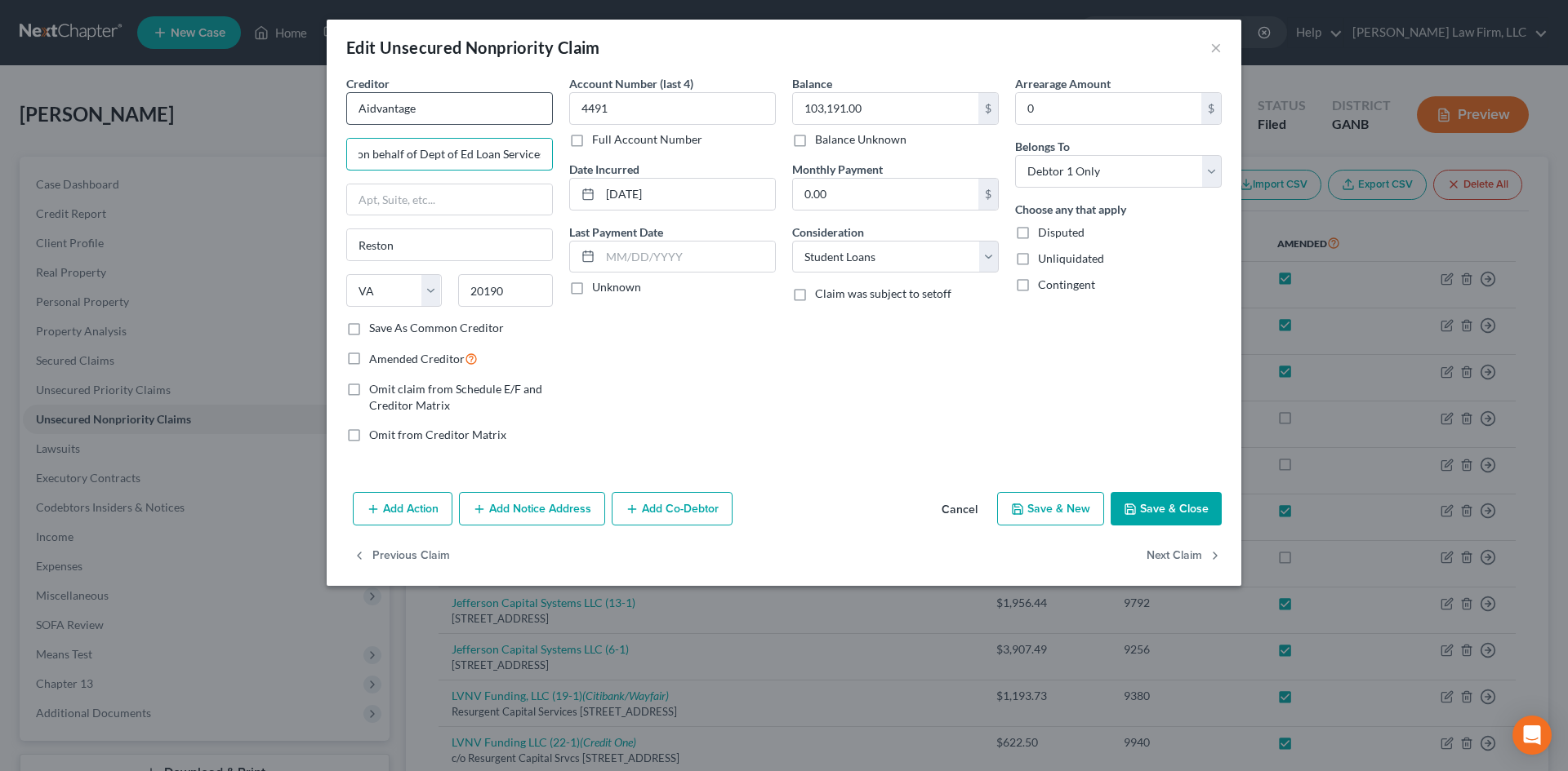
type input "on behalf of Dept of Ed Loan Services"
click at [442, 99] on input "Aidvantage" at bounding box center [450, 108] width 207 height 33
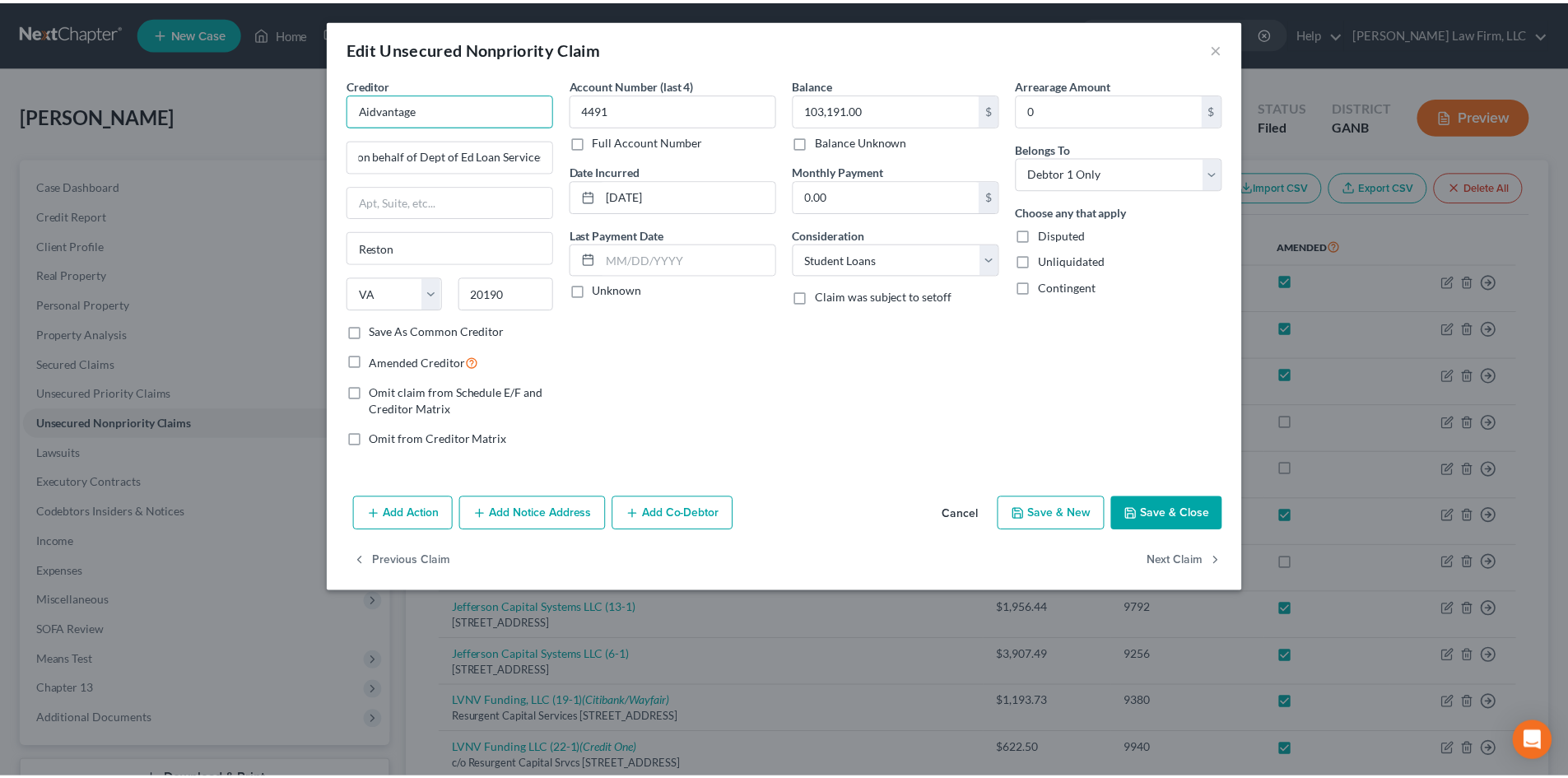
scroll to position [0, 0]
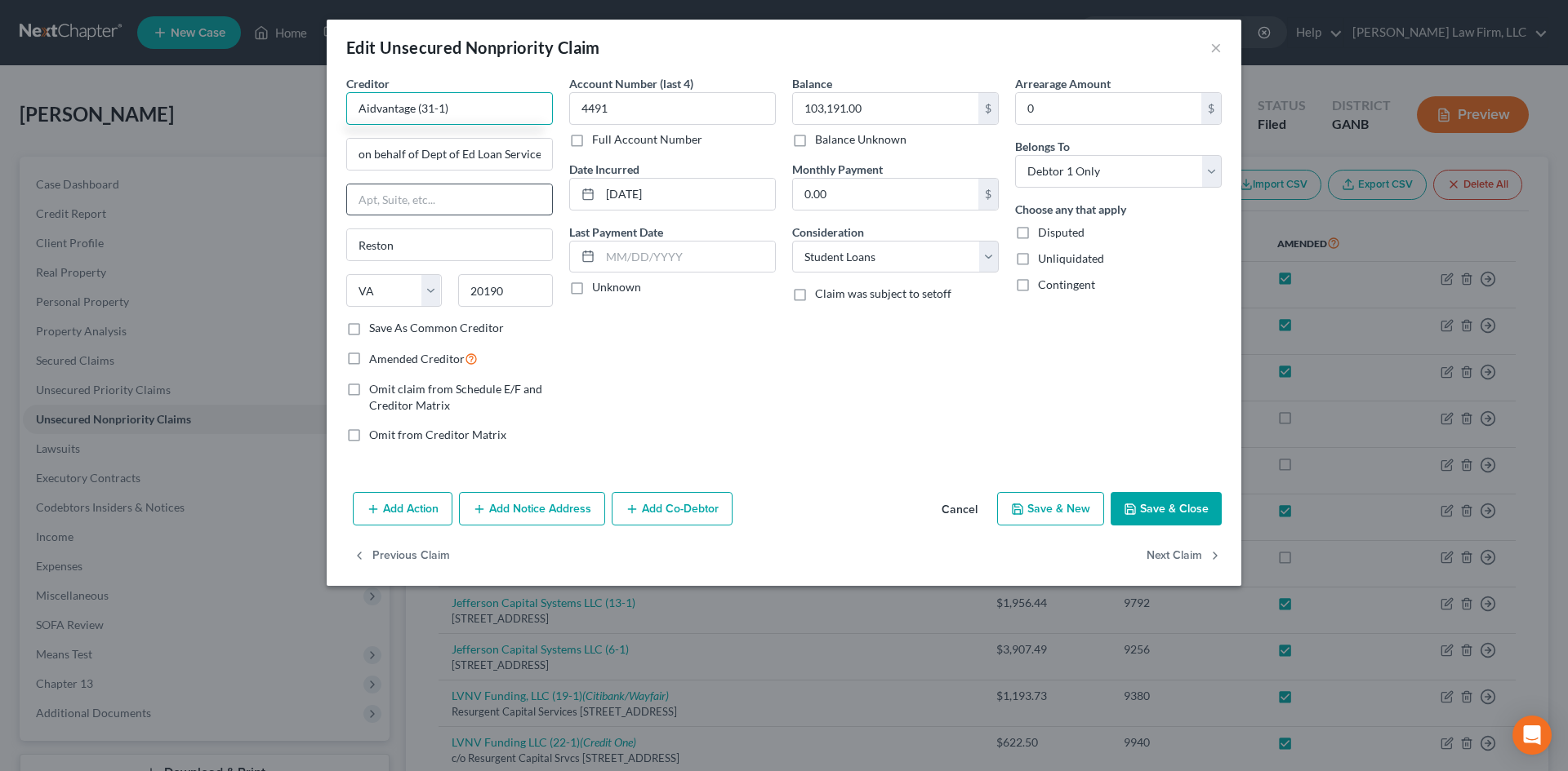
type input "Aidvantage (31-1)"
click at [454, 196] on input "text" at bounding box center [450, 200] width 205 height 31
type input "PO Box 30001"
click at [480, 288] on input "20190" at bounding box center [506, 291] width 96 height 33
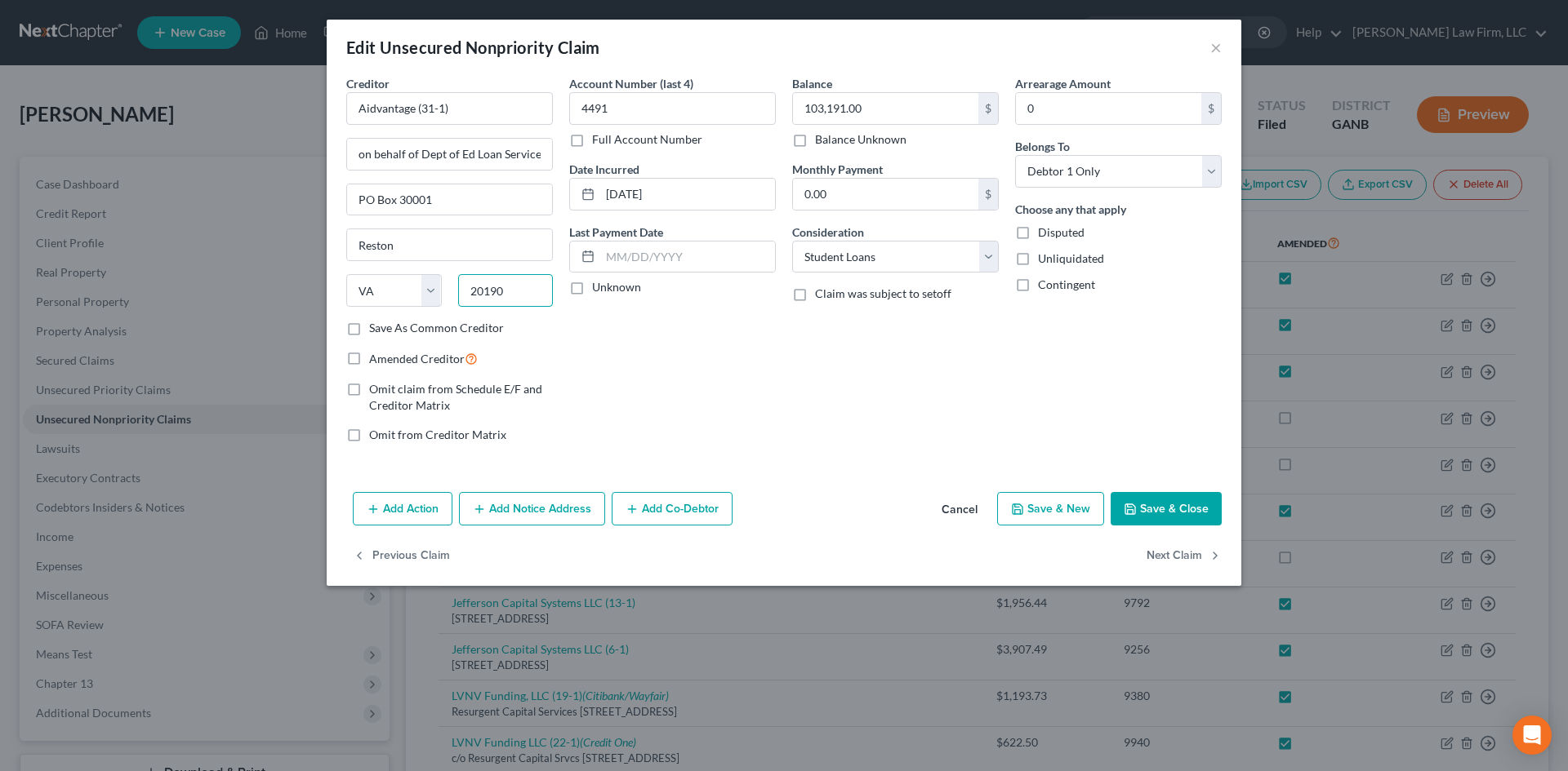
click at [480, 288] on input "20190" at bounding box center [506, 291] width 96 height 33
type input "75403"
type input "[GEOGRAPHIC_DATA]"
select select "45"
click at [665, 112] on input "4491" at bounding box center [673, 108] width 207 height 33
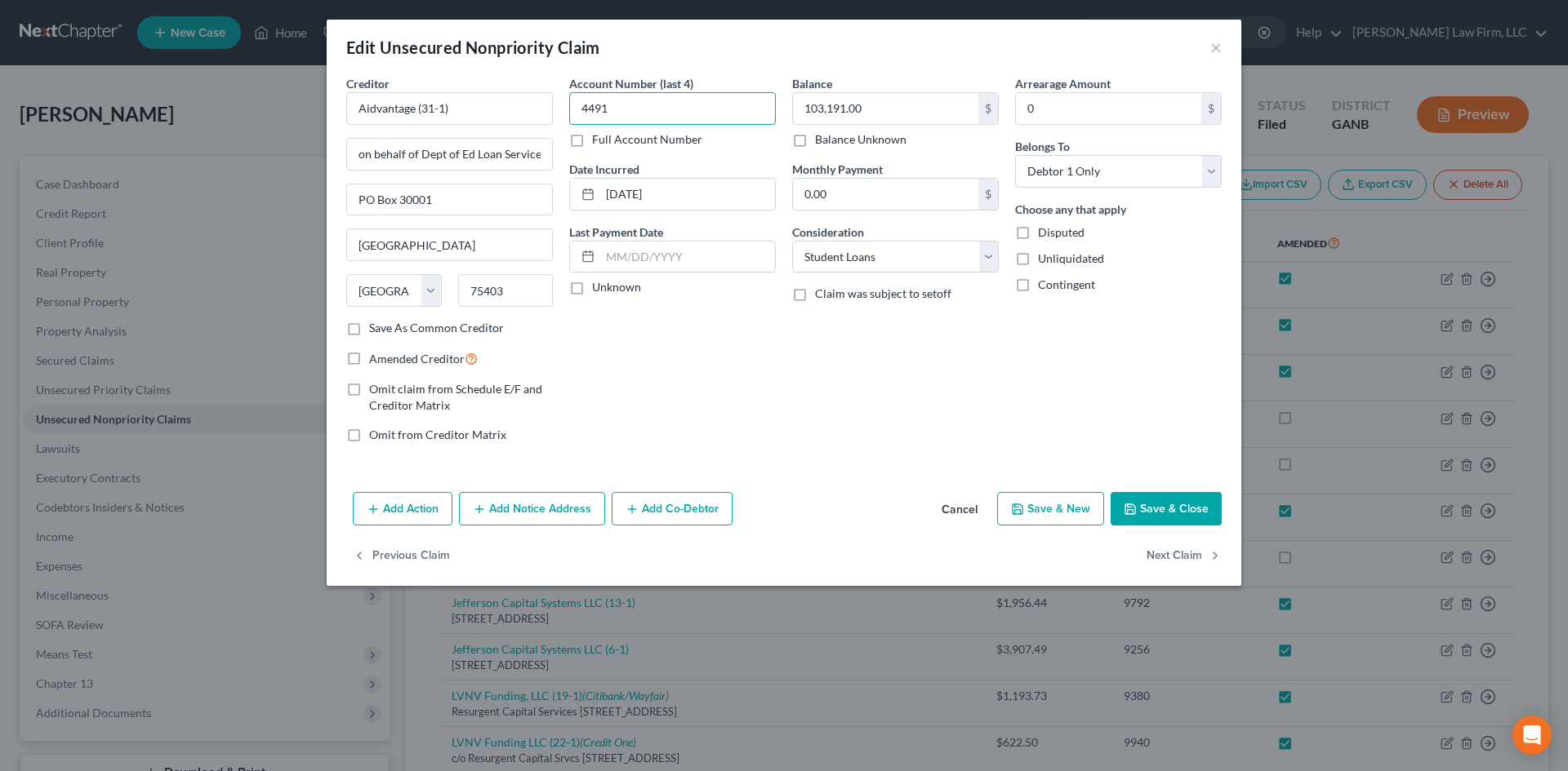
click at [665, 112] on input "4491" at bounding box center [673, 108] width 207 height 33
type input "4437"
click at [374, 363] on span "Amended Creditor" at bounding box center [417, 358] width 96 height 14
click at [376, 359] on input "Amended Creditor" at bounding box center [381, 354] width 11 height 11
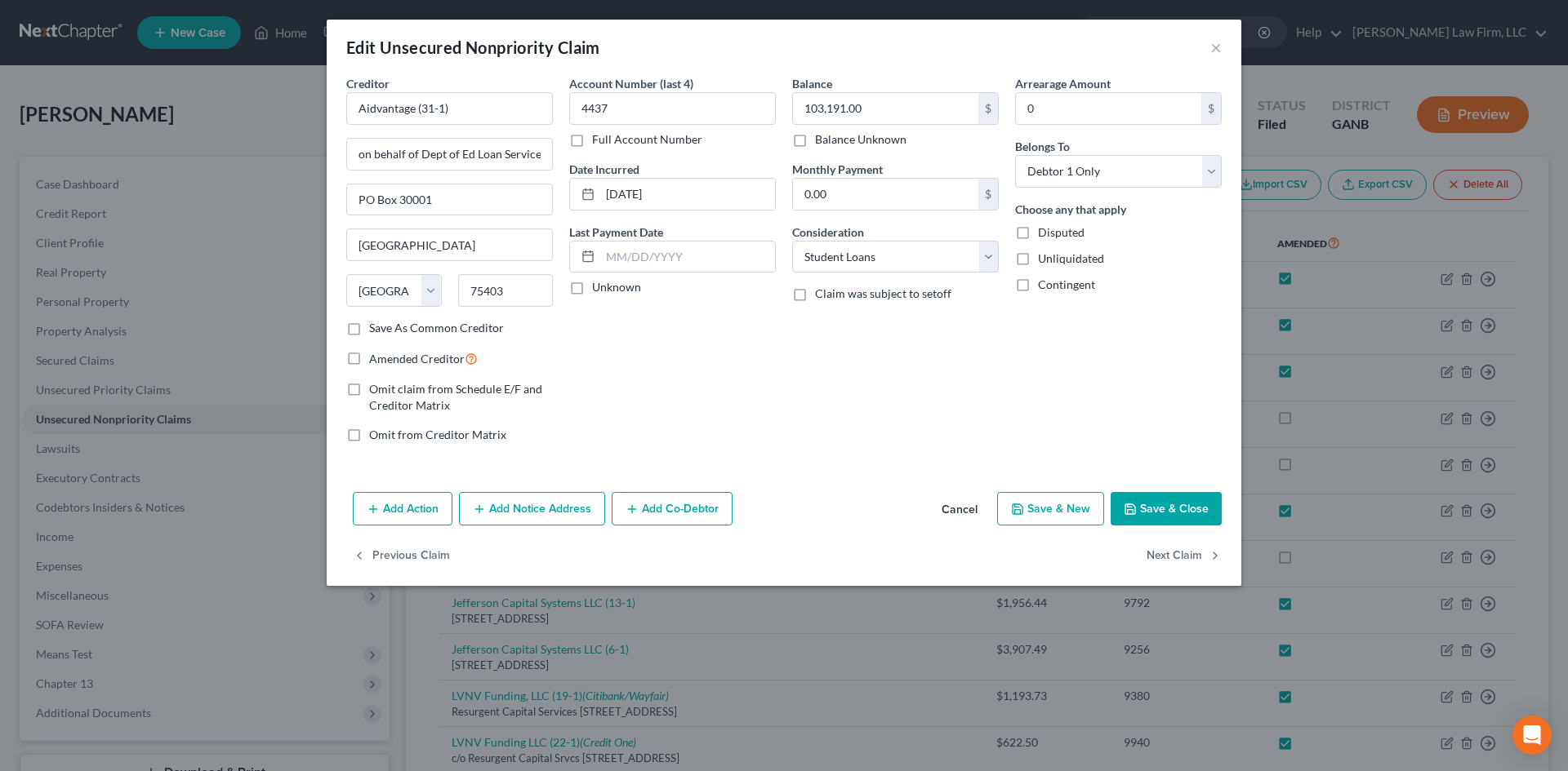
checkbox input "true"
click at [836, 97] on input "103,191.00" at bounding box center [886, 108] width 186 height 31
type input "104,446.73"
click at [810, 387] on div "Balance 104,446.73 $ Balance Unknown Balance Undetermined 104,446.73 $ Balance …" at bounding box center [895, 266] width 223 height 381
click at [1175, 506] on button "Save & Close" at bounding box center [1166, 508] width 111 height 34
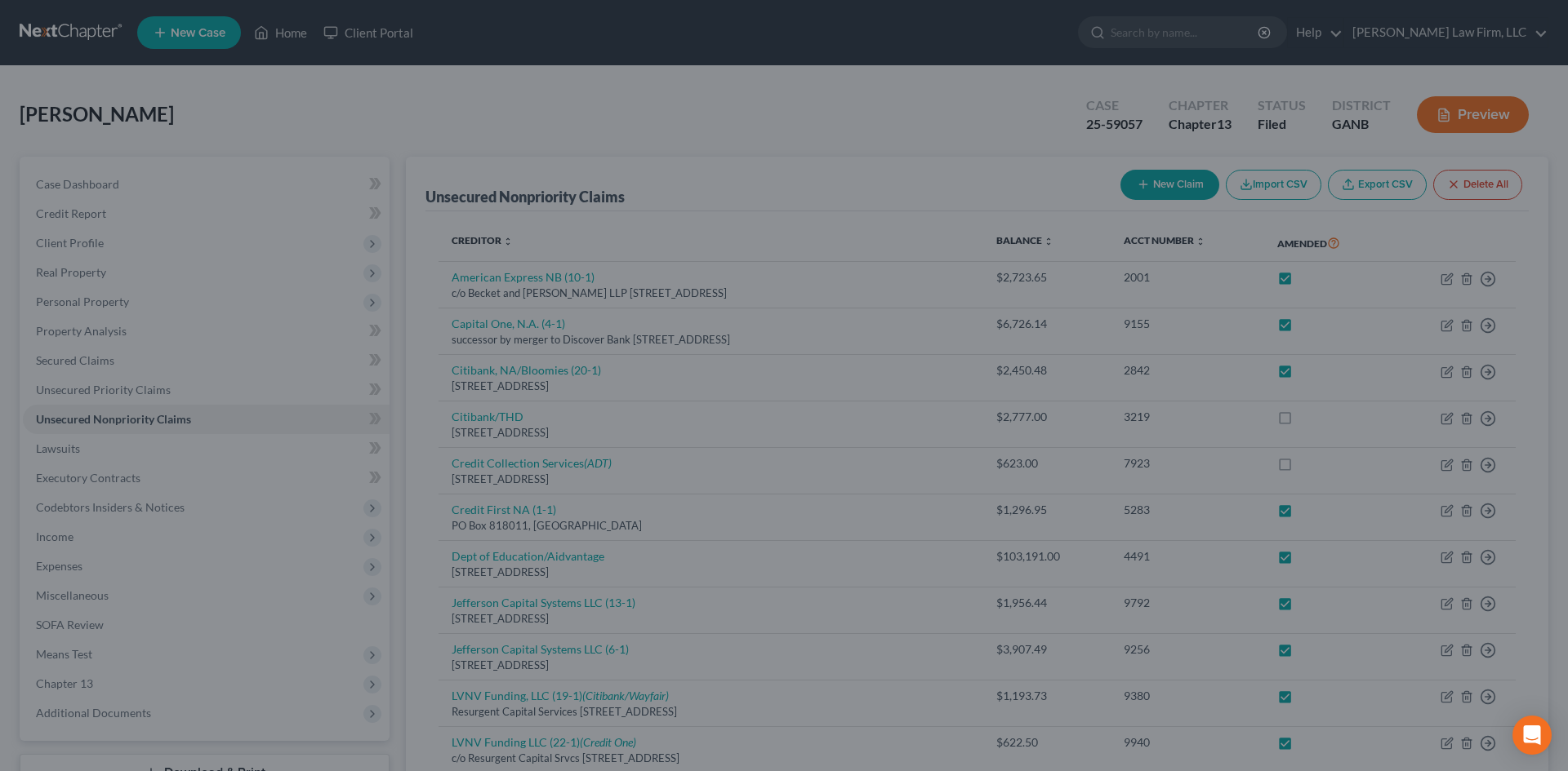
checkbox input "true"
